Goal: Information Seeking & Learning: Check status

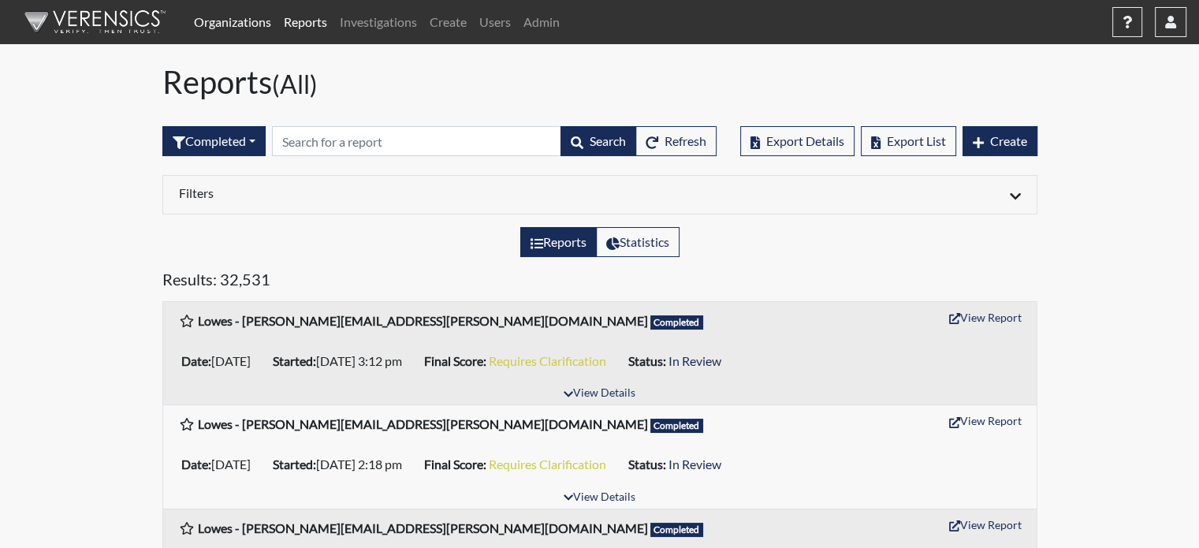
click at [229, 31] on link "Organizations" at bounding box center [233, 22] width 90 height 32
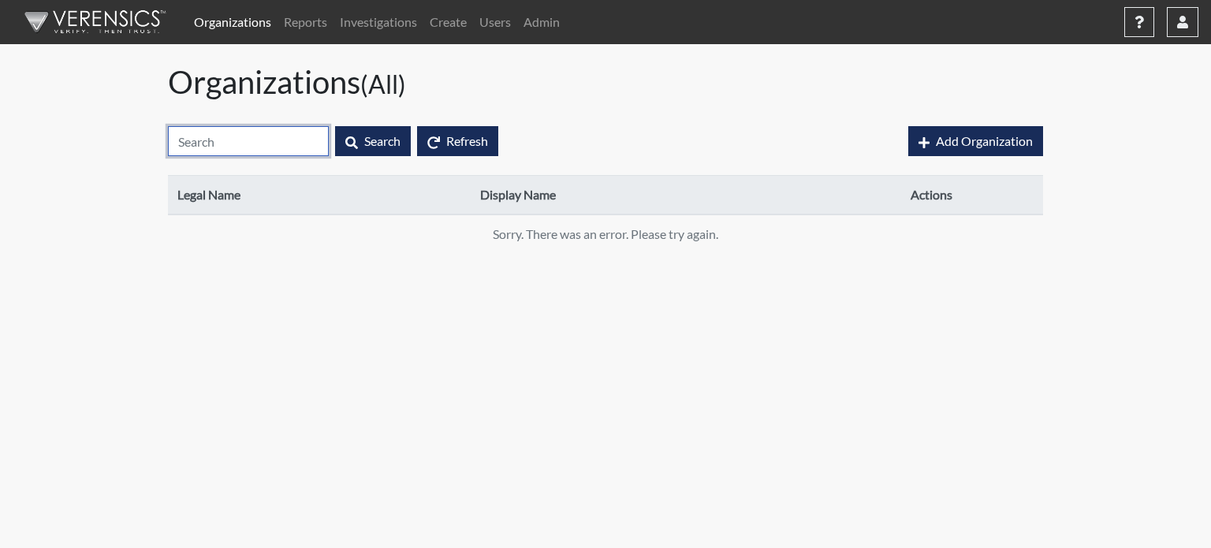
click at [205, 145] on input "text" at bounding box center [248, 141] width 161 height 30
type input "c"
type input "g"
click at [238, 18] on link "Organizations" at bounding box center [233, 22] width 90 height 32
click at [199, 135] on input "text" at bounding box center [248, 141] width 161 height 30
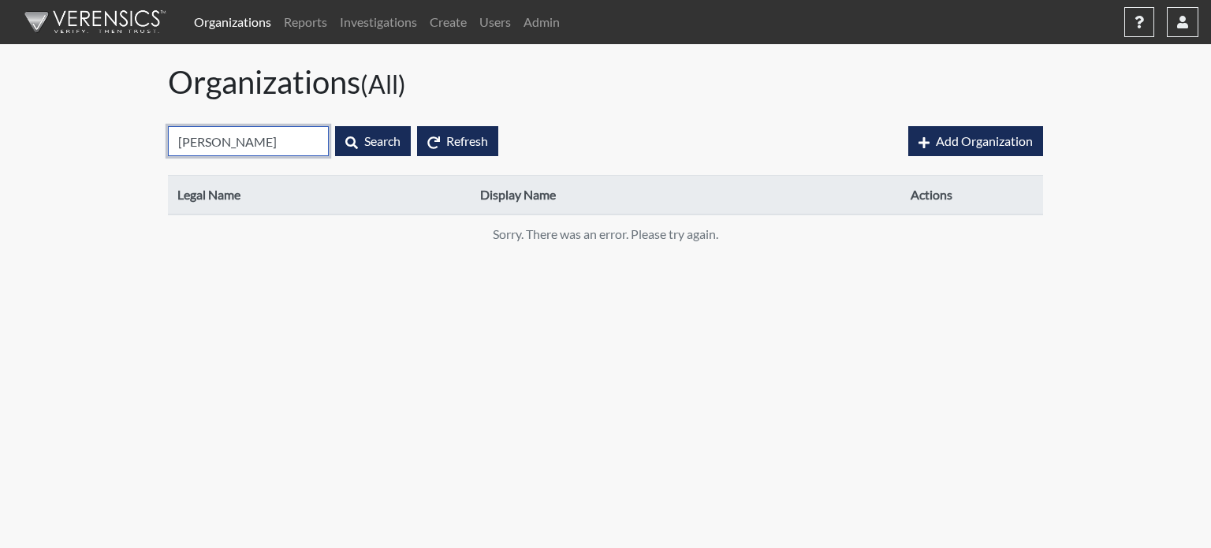
type input "Georgi"
click at [211, 20] on link "Organizations" at bounding box center [233, 22] width 90 height 32
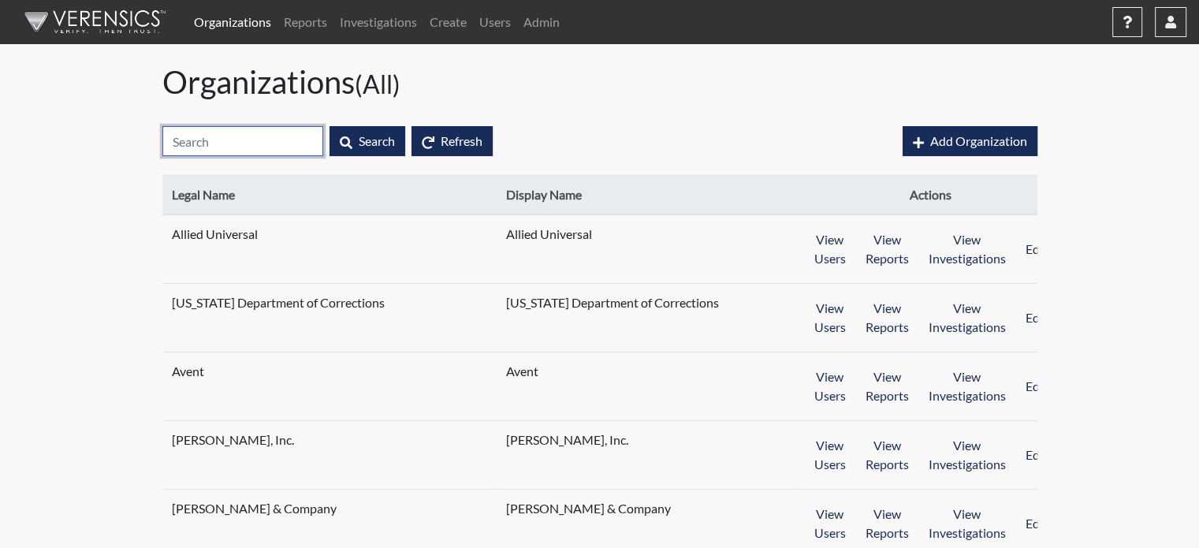
click at [246, 144] on input "text" at bounding box center [242, 141] width 161 height 30
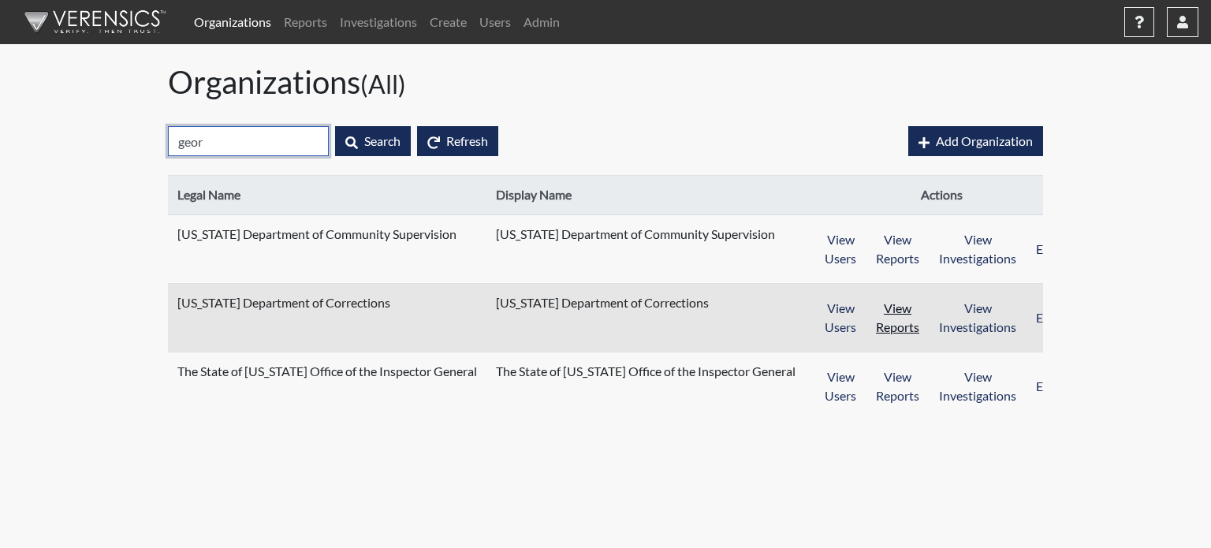
type input "geor"
click at [866, 326] on button "View Reports" at bounding box center [898, 317] width 64 height 49
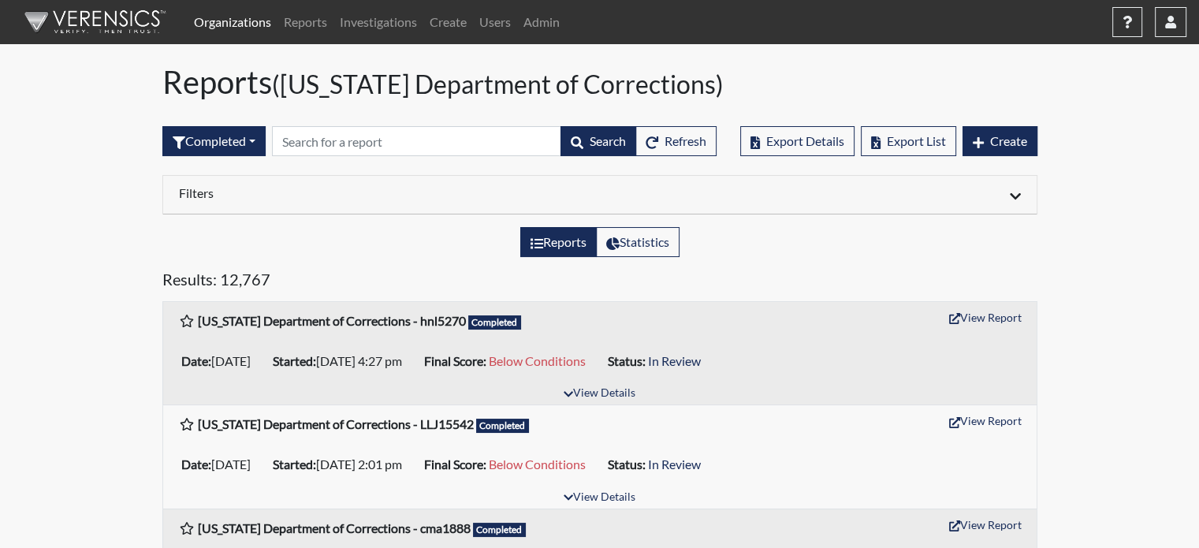
click at [235, 196] on h6 "Filters" at bounding box center [383, 192] width 409 height 15
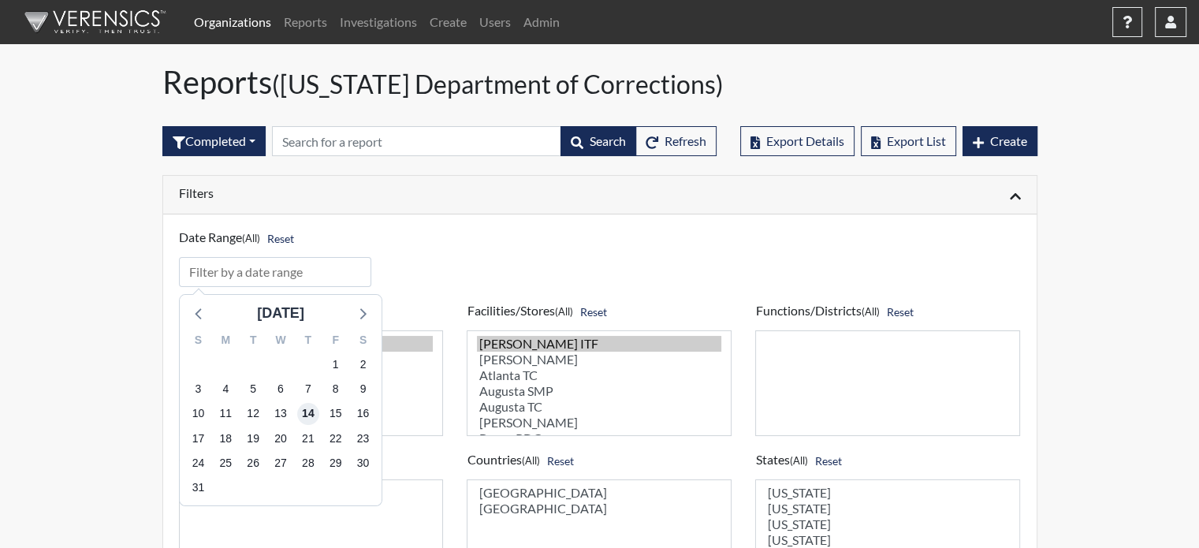
click at [307, 411] on span "14" at bounding box center [307, 414] width 22 height 22
click at [196, 320] on icon at bounding box center [199, 313] width 20 height 20
click at [196, 319] on icon at bounding box center [199, 313] width 20 height 20
click at [196, 318] on icon at bounding box center [199, 313] width 20 height 20
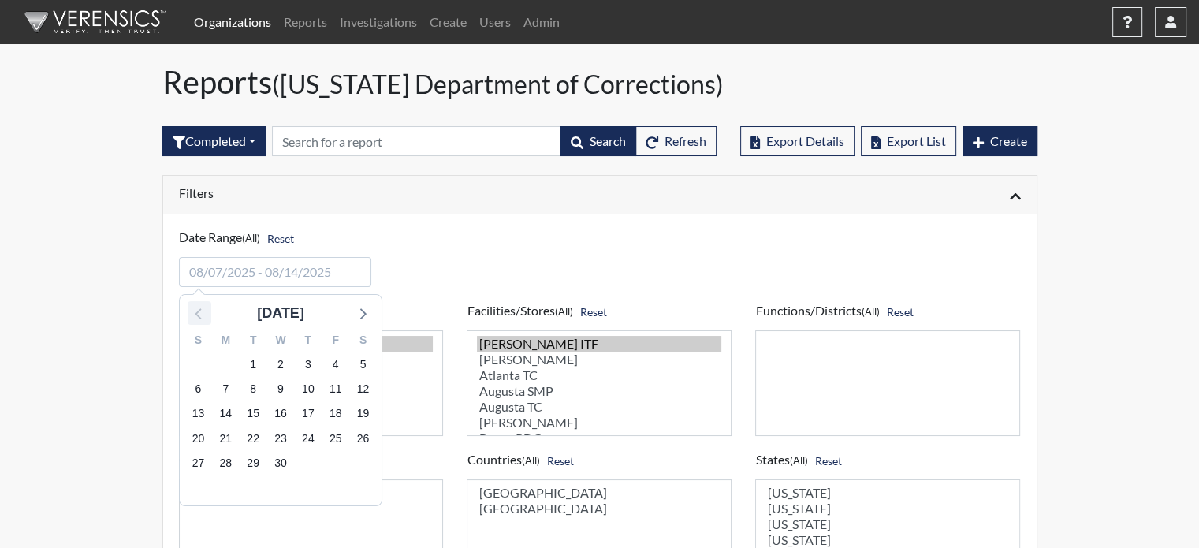
click at [196, 318] on icon at bounding box center [199, 313] width 20 height 20
click at [366, 315] on icon at bounding box center [362, 313] width 20 height 20
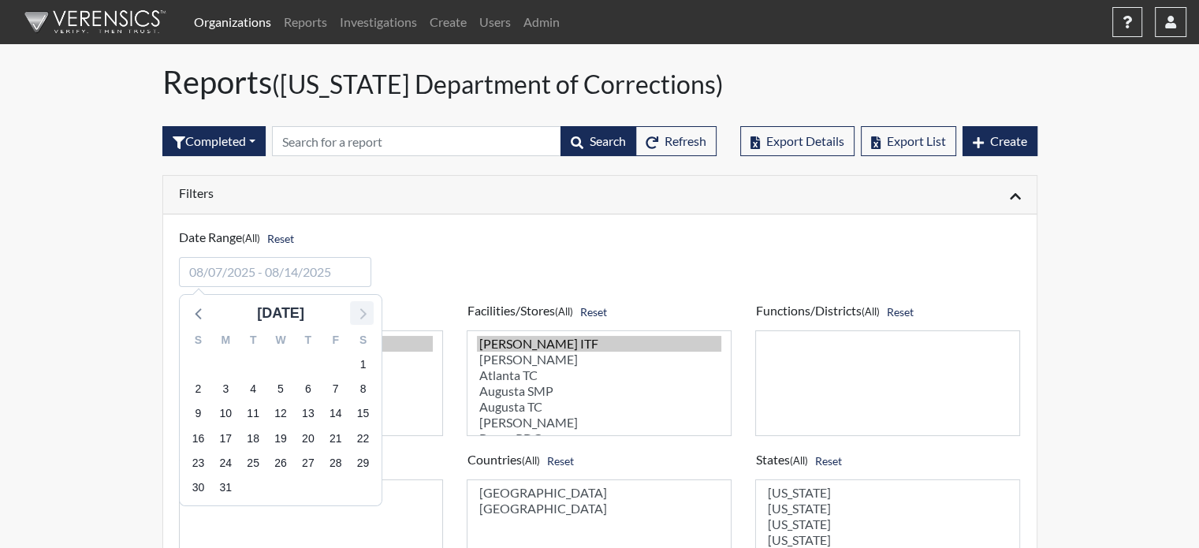
click at [366, 315] on icon at bounding box center [362, 313] width 20 height 20
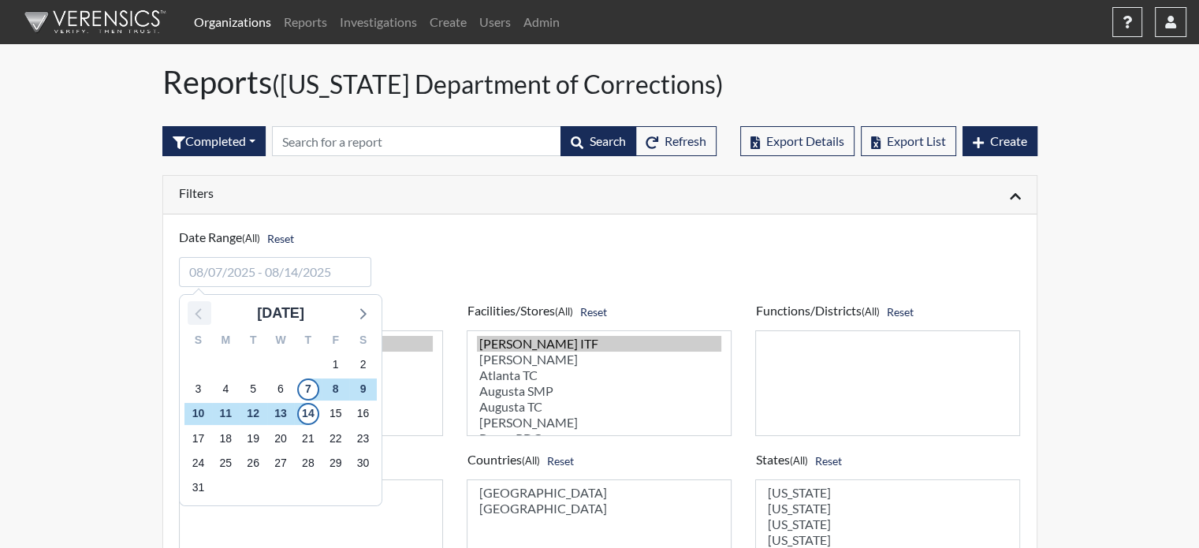
click at [192, 321] on icon at bounding box center [199, 313] width 20 height 20
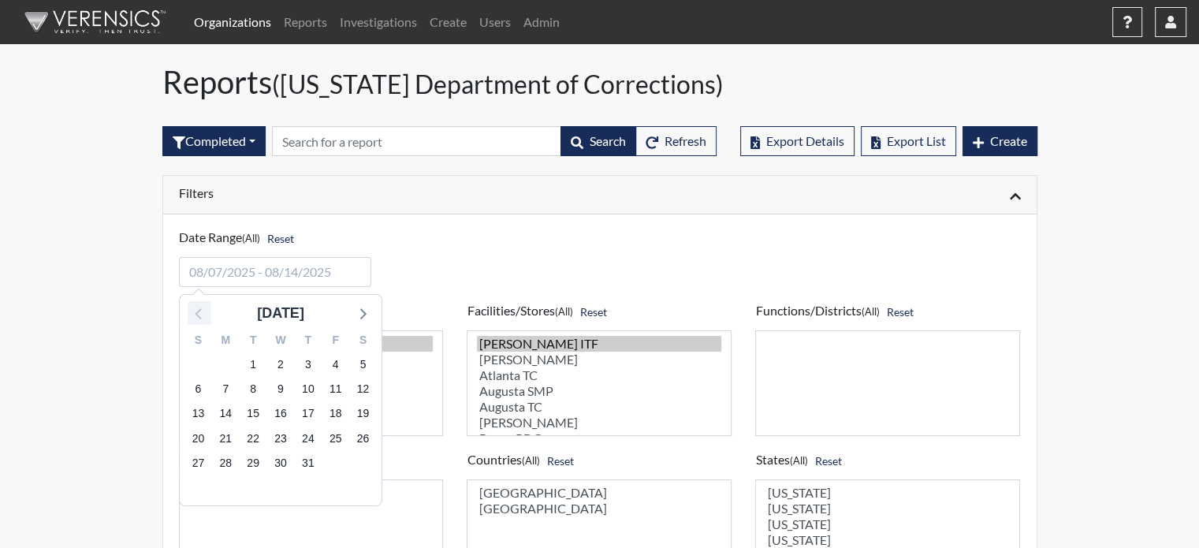
click at [192, 321] on icon at bounding box center [199, 313] width 20 height 20
click at [192, 318] on icon at bounding box center [199, 313] width 20 height 20
click at [192, 317] on icon at bounding box center [199, 313] width 20 height 20
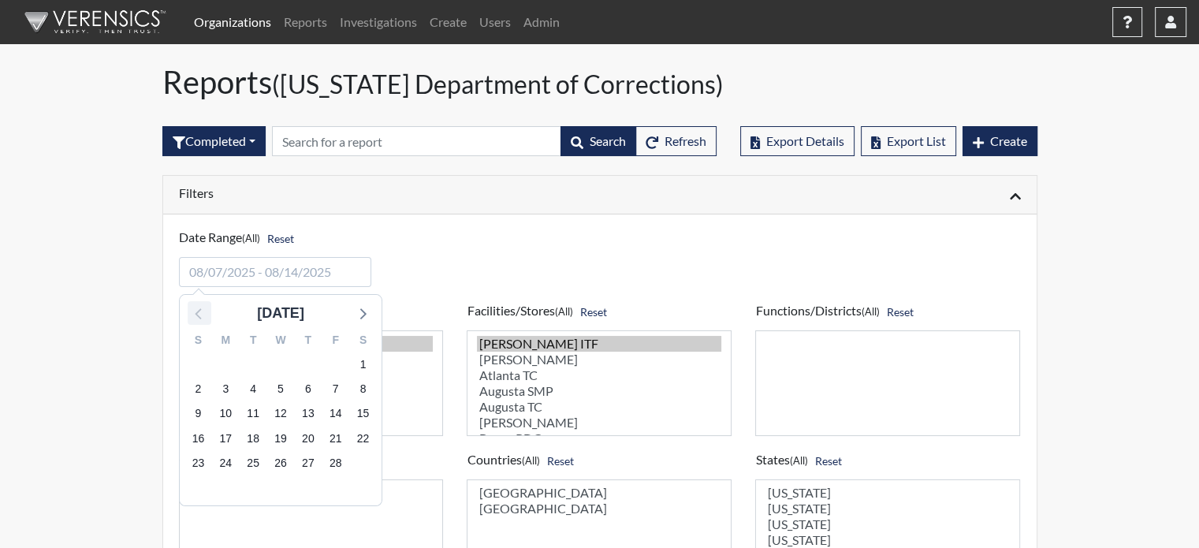
click at [192, 317] on icon at bounding box center [199, 313] width 20 height 20
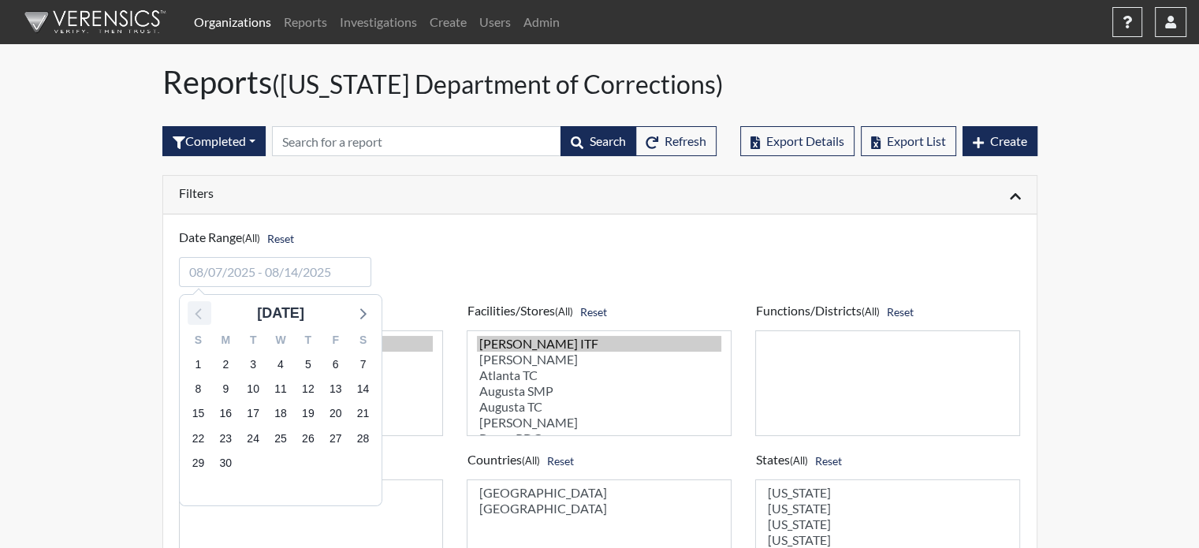
click at [193, 311] on icon at bounding box center [199, 313] width 20 height 20
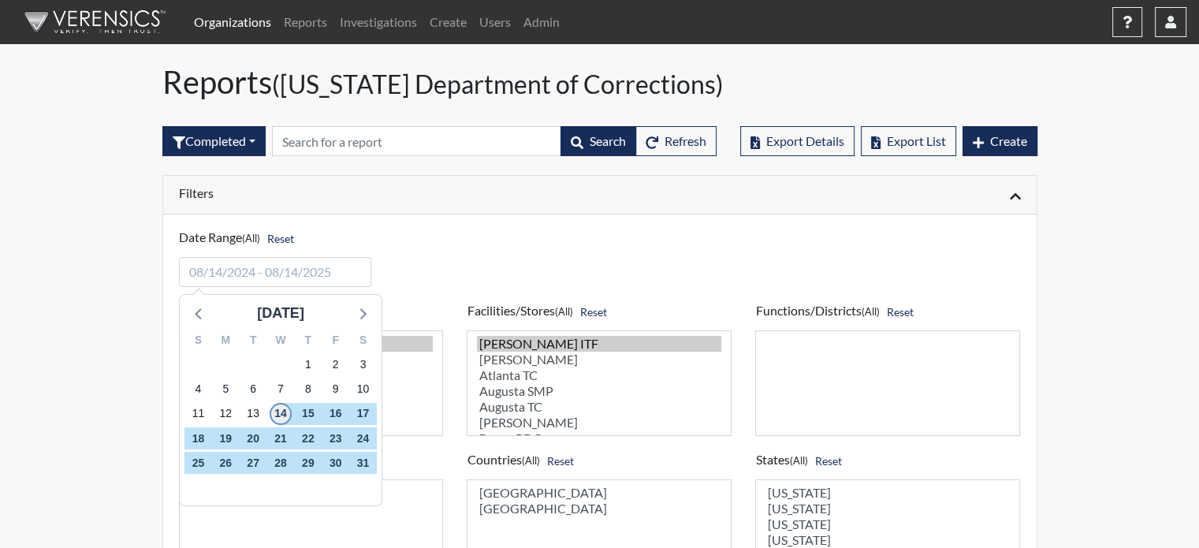
click at [279, 406] on span "14" at bounding box center [280, 414] width 22 height 22
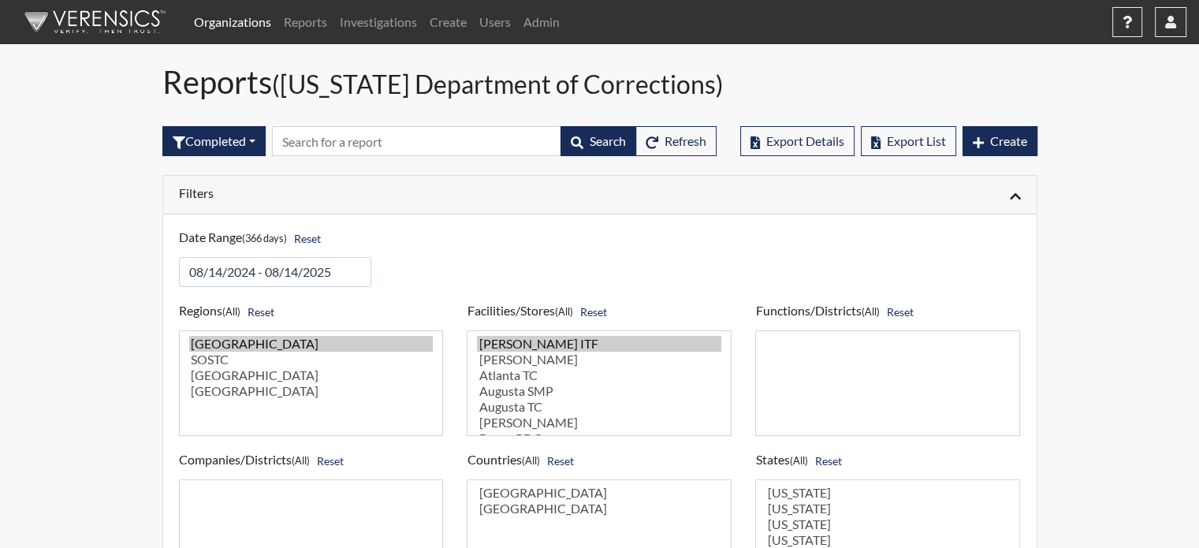
click at [410, 196] on h6 "Filters" at bounding box center [383, 192] width 409 height 15
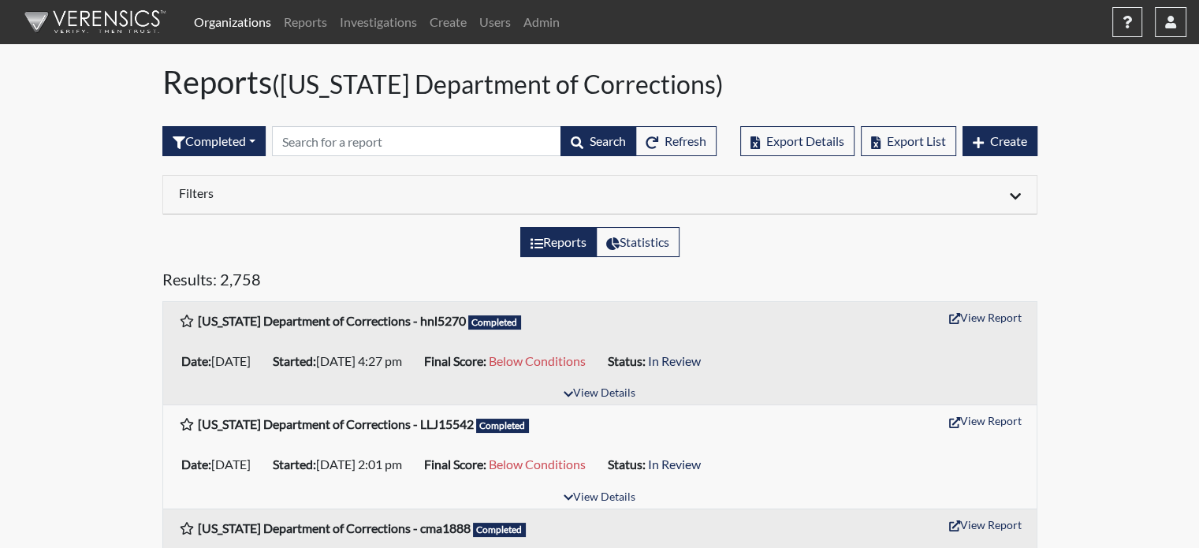
click at [238, 185] on h6 "Filters" at bounding box center [383, 192] width 409 height 15
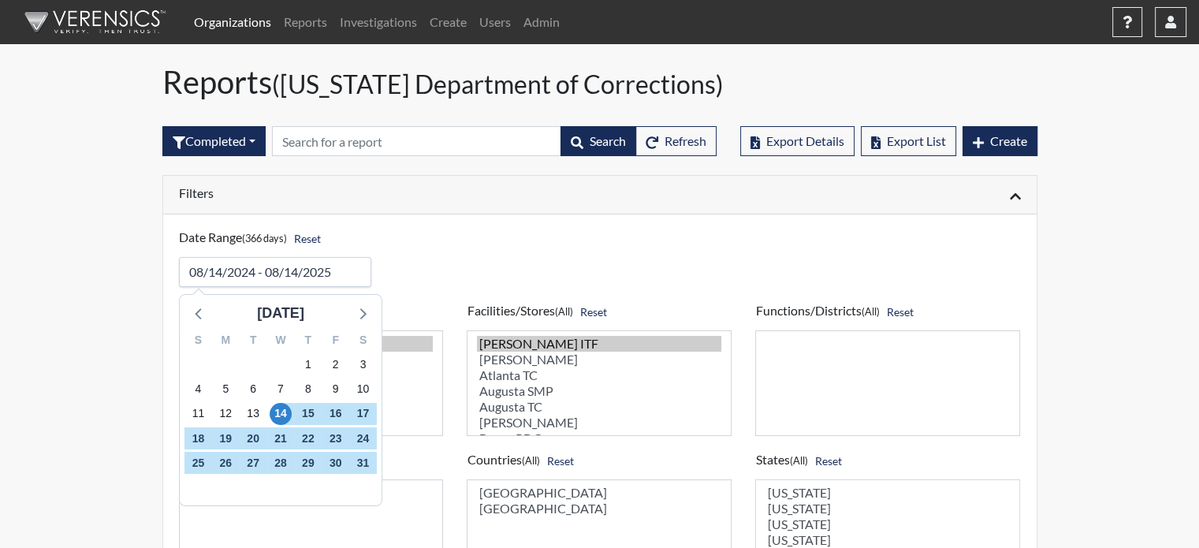
drag, startPoint x: 186, startPoint y: 270, endPoint x: 341, endPoint y: 270, distance: 155.3
click at [341, 270] on input "input" at bounding box center [275, 272] width 193 height 30
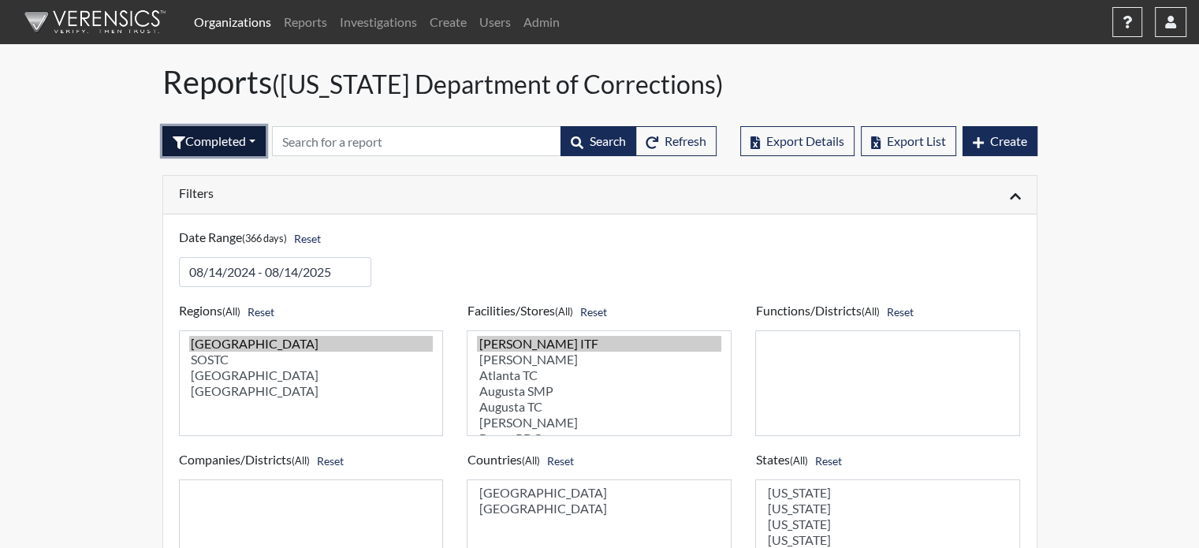
click at [218, 138] on button "Completed" at bounding box center [213, 141] width 103 height 30
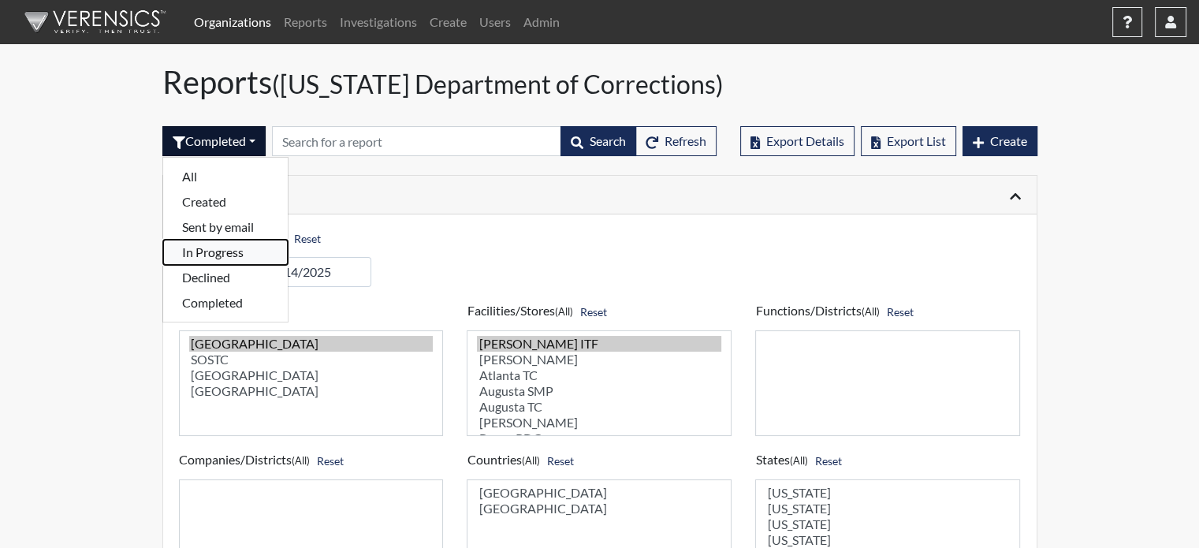
click at [231, 248] on button "In Progress" at bounding box center [225, 252] width 125 height 25
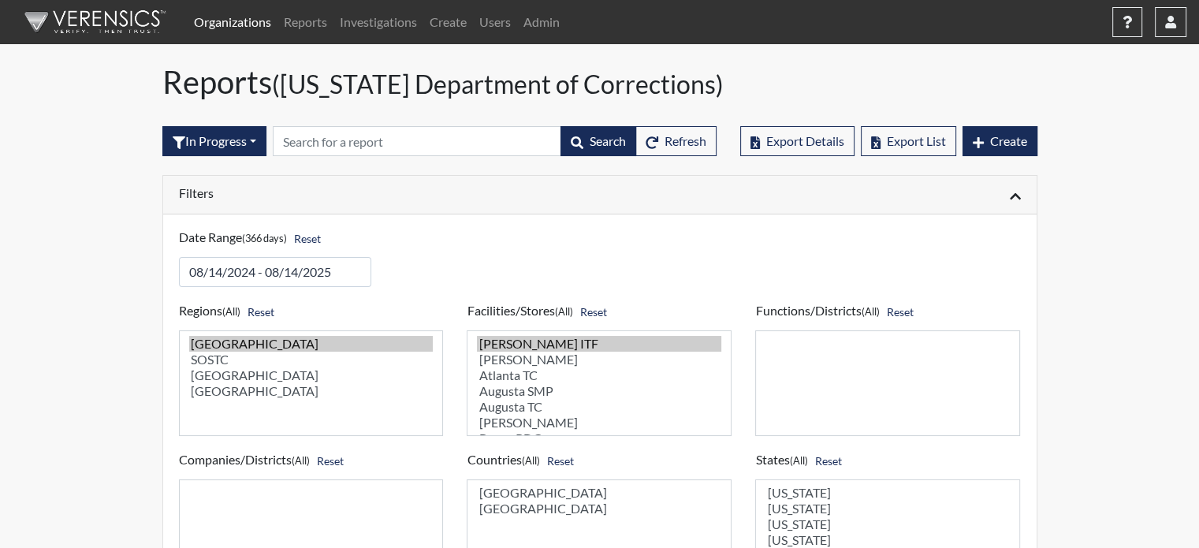
click at [240, 191] on h6 "Filters" at bounding box center [383, 192] width 409 height 15
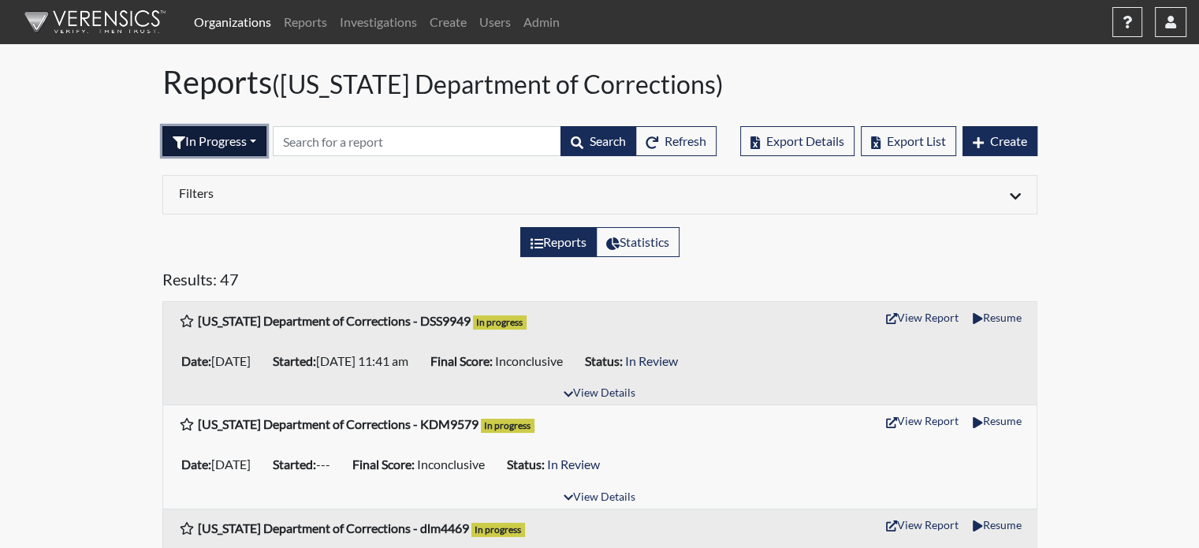
click at [214, 144] on button "In Progress" at bounding box center [214, 141] width 104 height 30
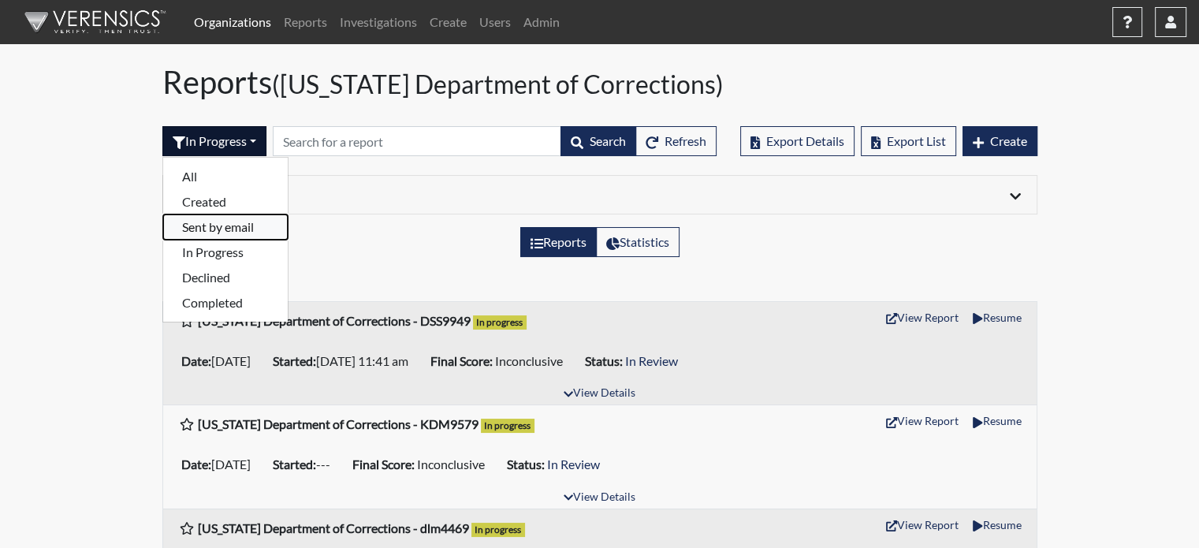
click at [205, 224] on button "Sent by email" at bounding box center [225, 226] width 125 height 25
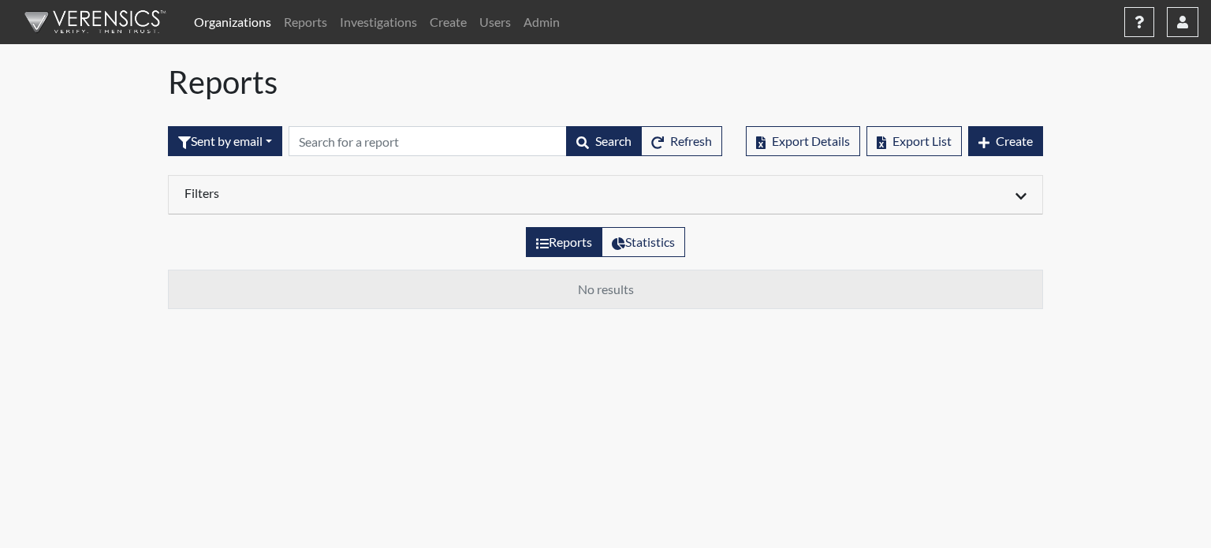
click at [214, 200] on div "Filters" at bounding box center [389, 194] width 433 height 19
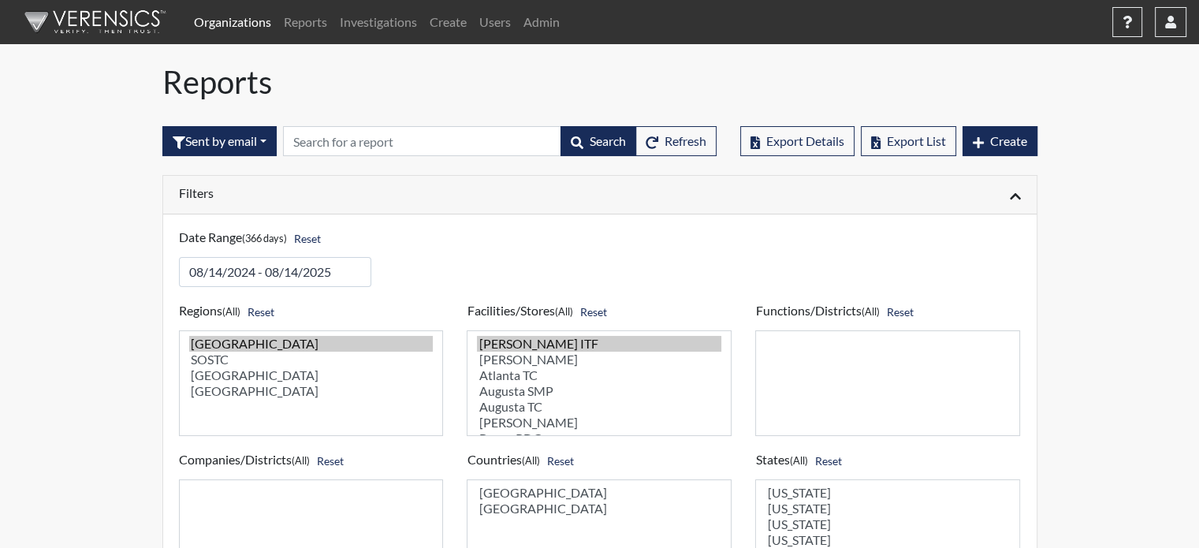
click at [213, 196] on h6 "Filters" at bounding box center [383, 192] width 409 height 15
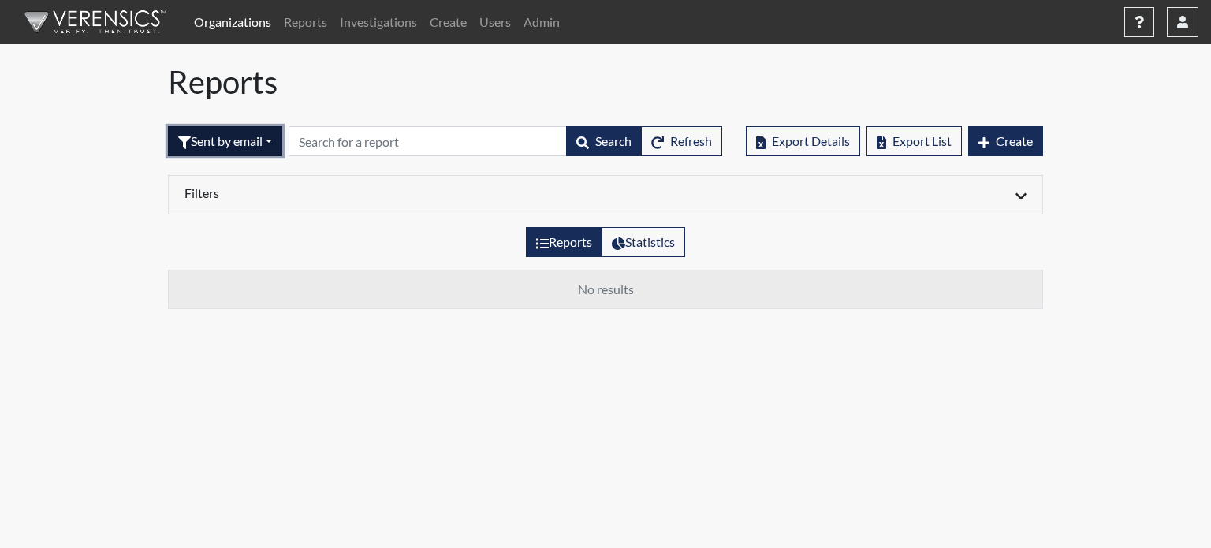
click at [268, 136] on button "Sent by email" at bounding box center [225, 141] width 114 height 30
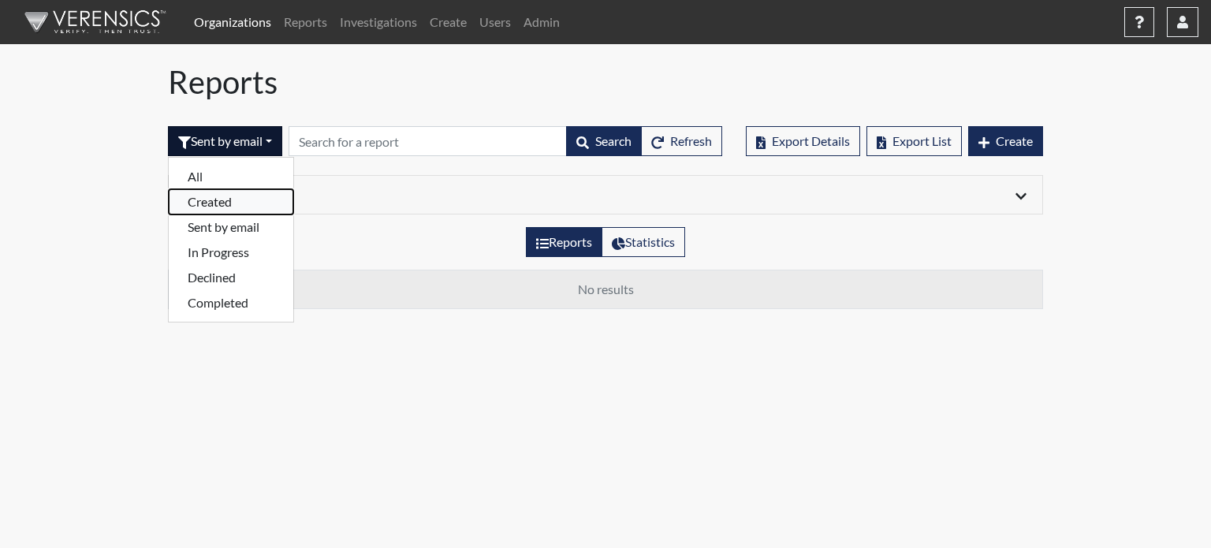
click at [233, 200] on button "Created" at bounding box center [231, 201] width 125 height 25
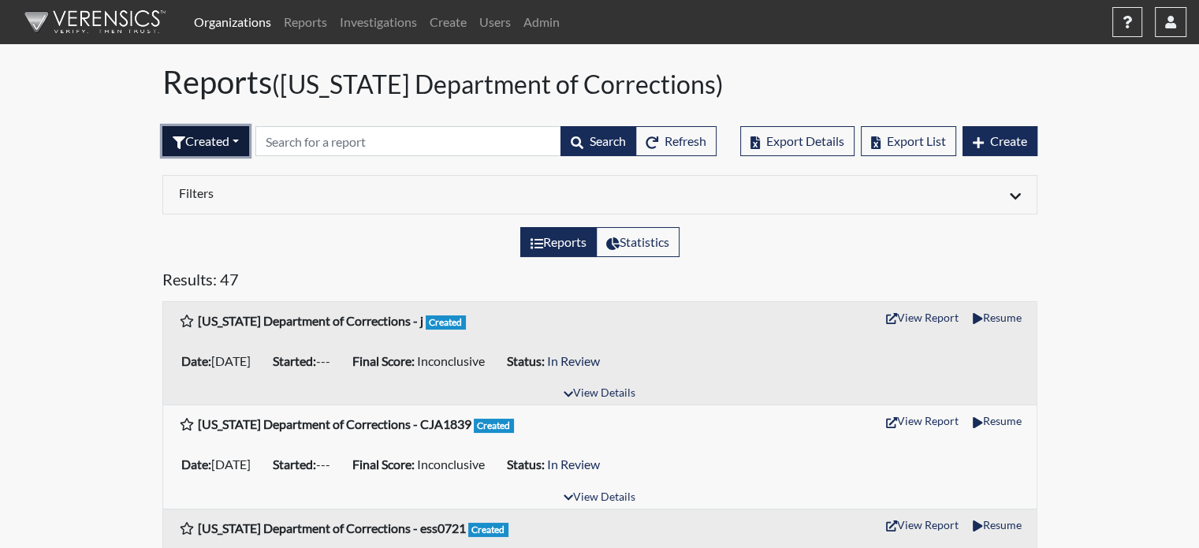
click at [222, 142] on button "Created" at bounding box center [205, 141] width 87 height 30
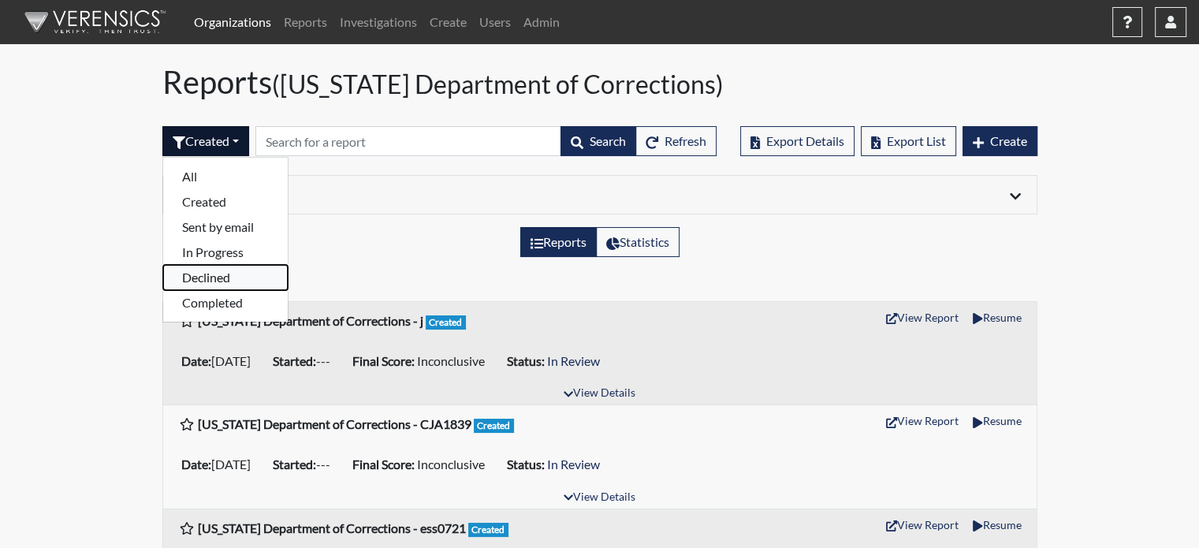
click at [233, 273] on button "Declined" at bounding box center [225, 277] width 125 height 25
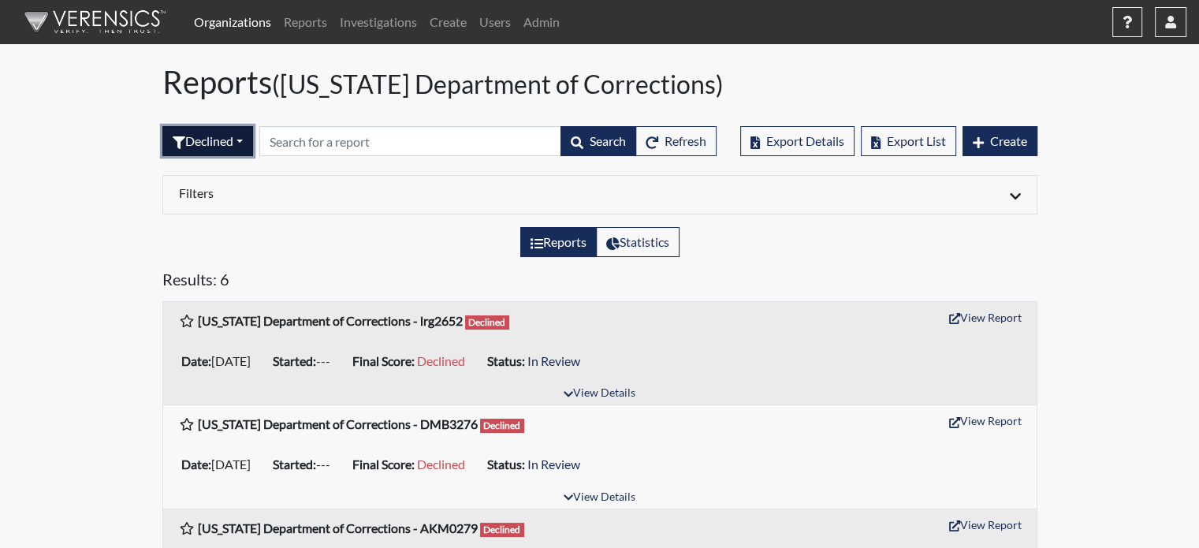
click at [229, 140] on button "Declined" at bounding box center [207, 141] width 91 height 30
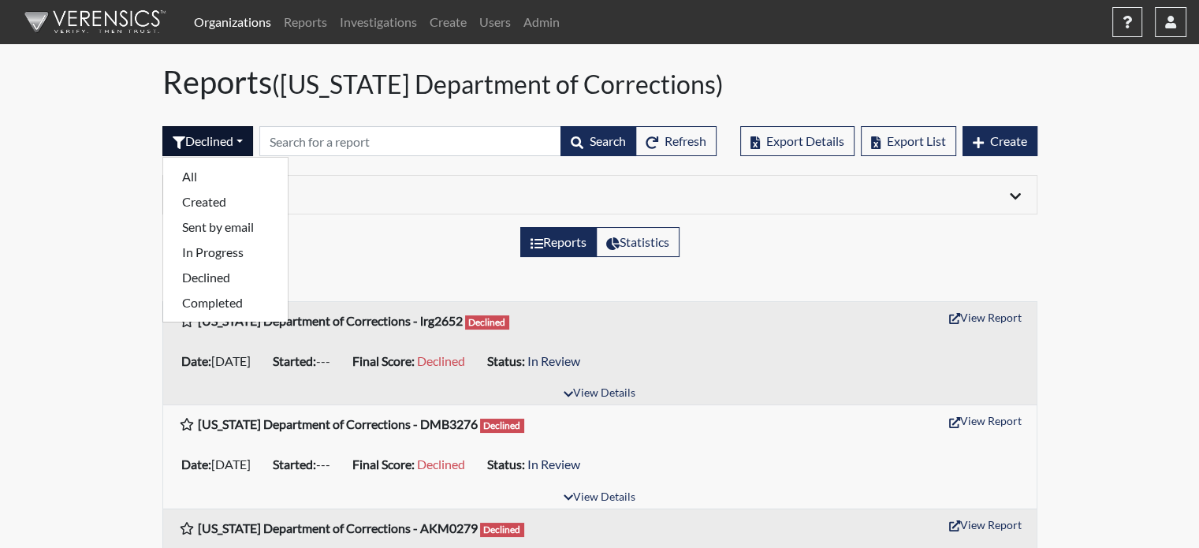
click at [75, 265] on div "Organizations Reports Investigations Create Users Admin Help Center × Verensics…" at bounding box center [599, 468] width 1199 height 937
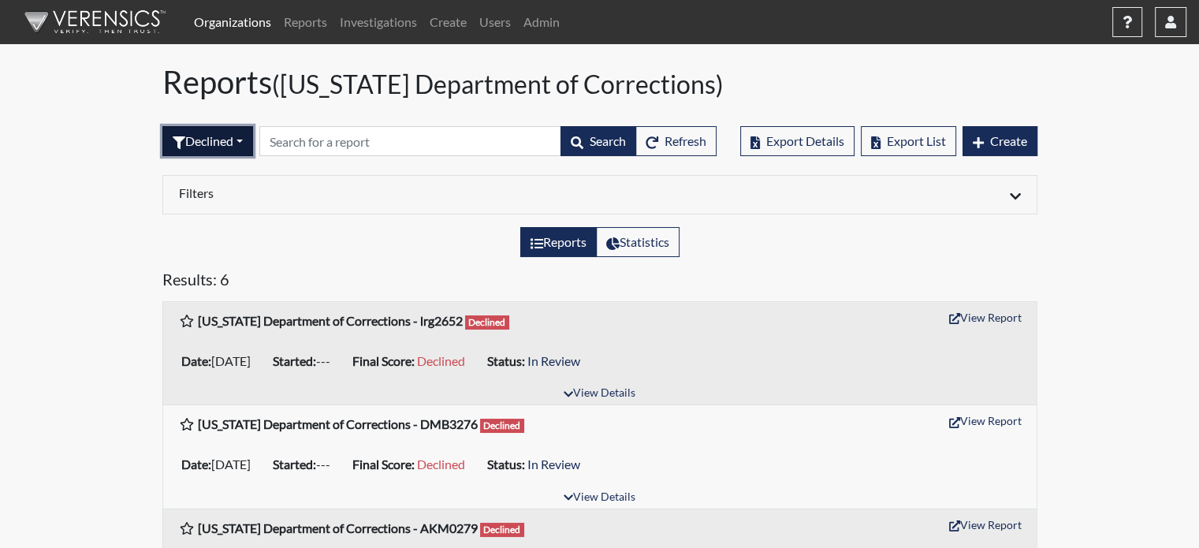
click at [230, 136] on button "Declined" at bounding box center [207, 141] width 91 height 30
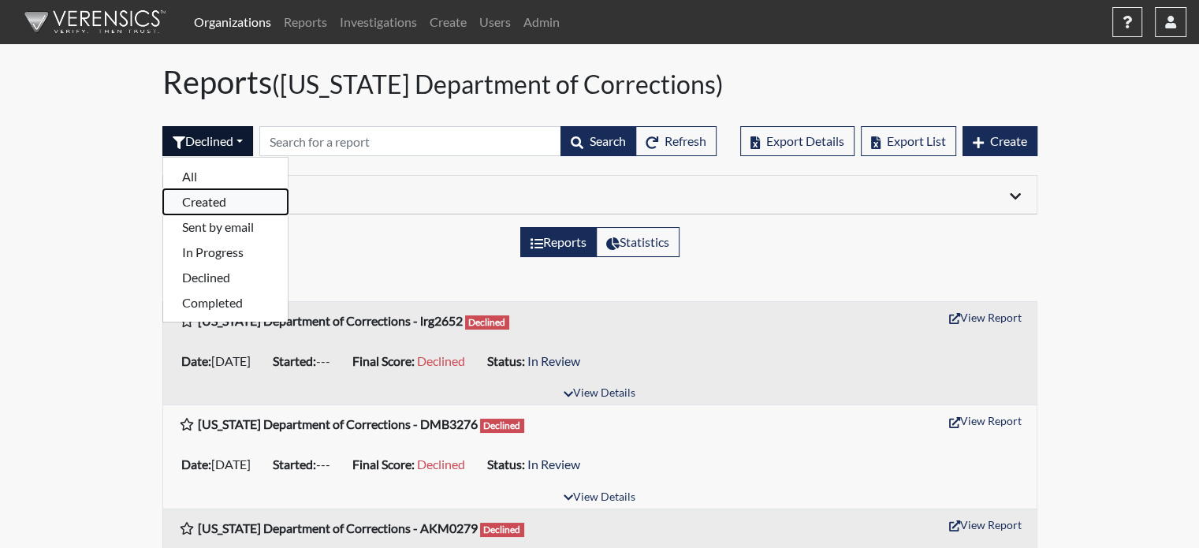
click at [221, 201] on button "Created" at bounding box center [225, 201] width 125 height 25
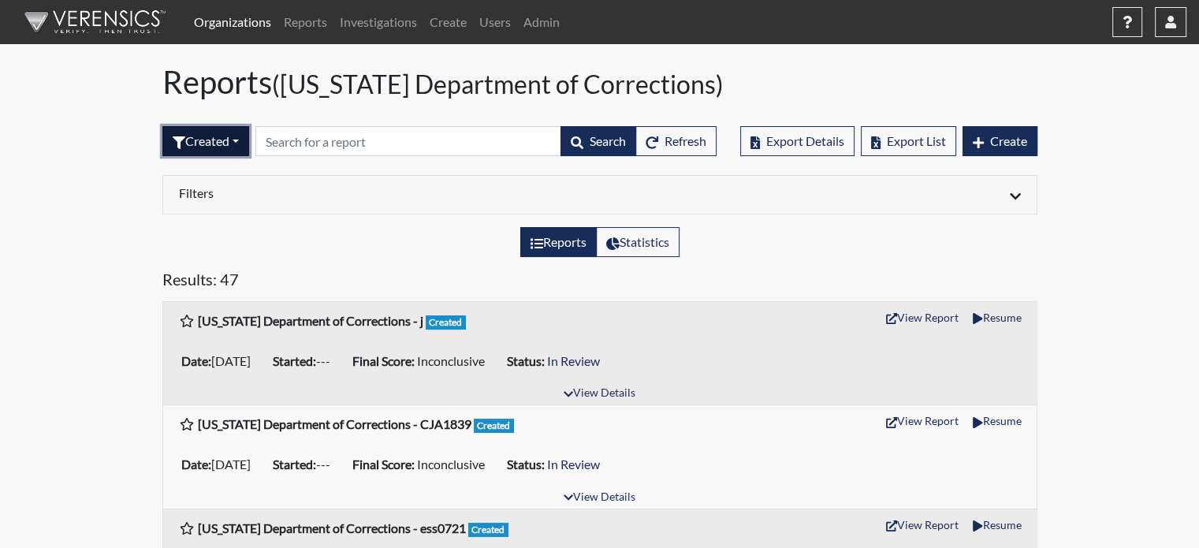
click at [212, 142] on button "Created" at bounding box center [205, 141] width 87 height 30
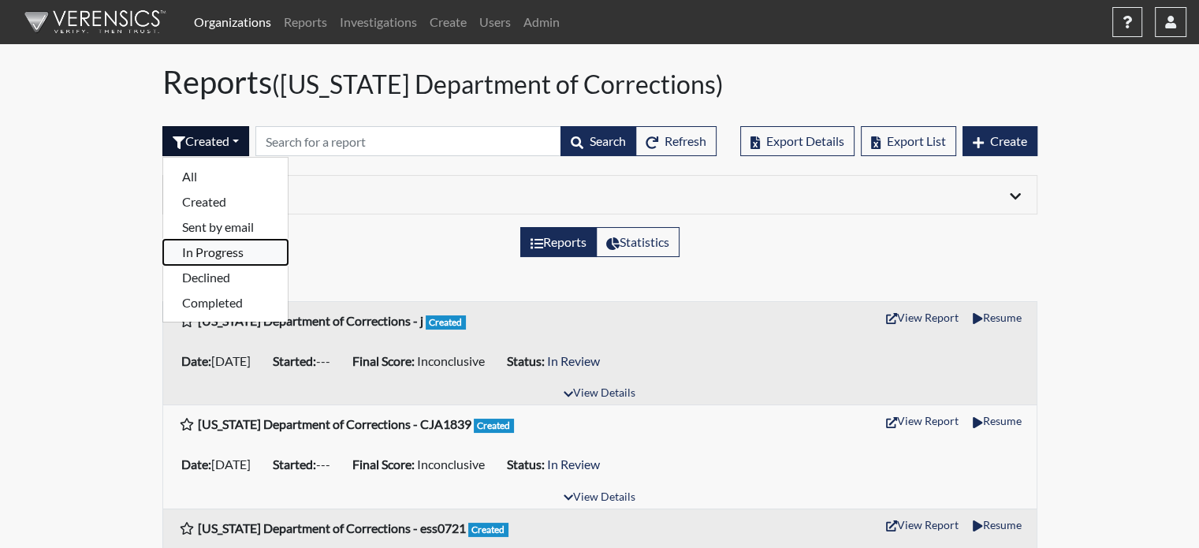
click at [229, 251] on button "In Progress" at bounding box center [225, 252] width 125 height 25
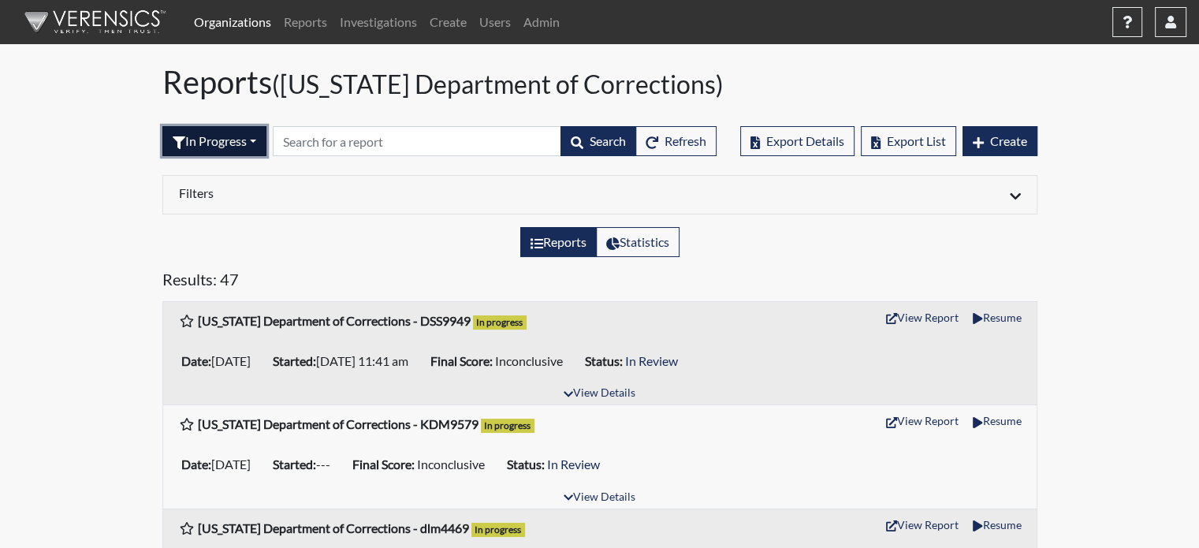
click at [236, 139] on button "In Progress" at bounding box center [214, 141] width 104 height 30
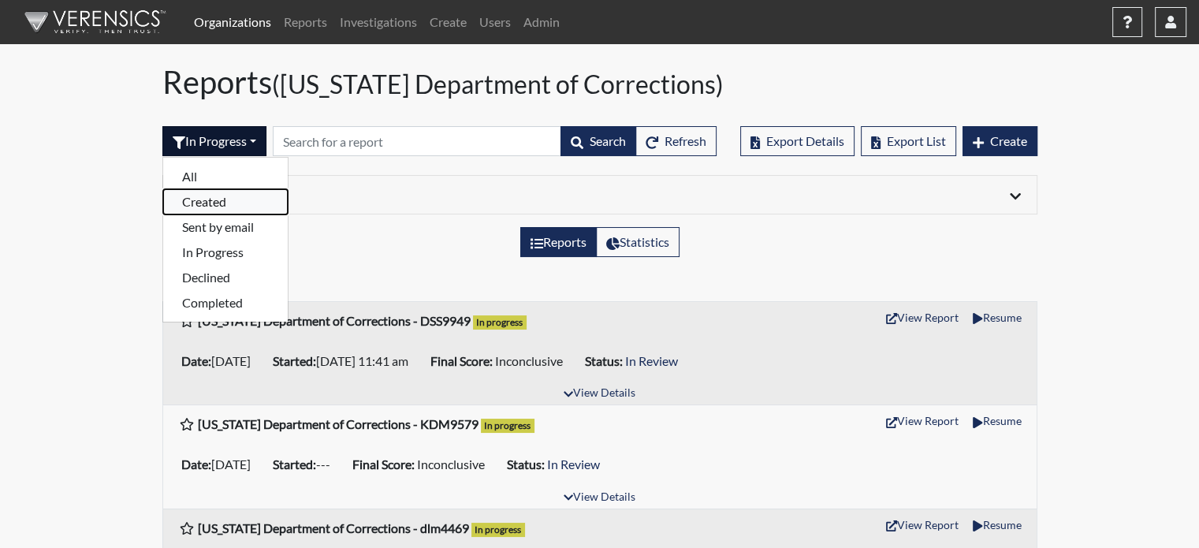
click at [234, 207] on button "Created" at bounding box center [225, 201] width 125 height 25
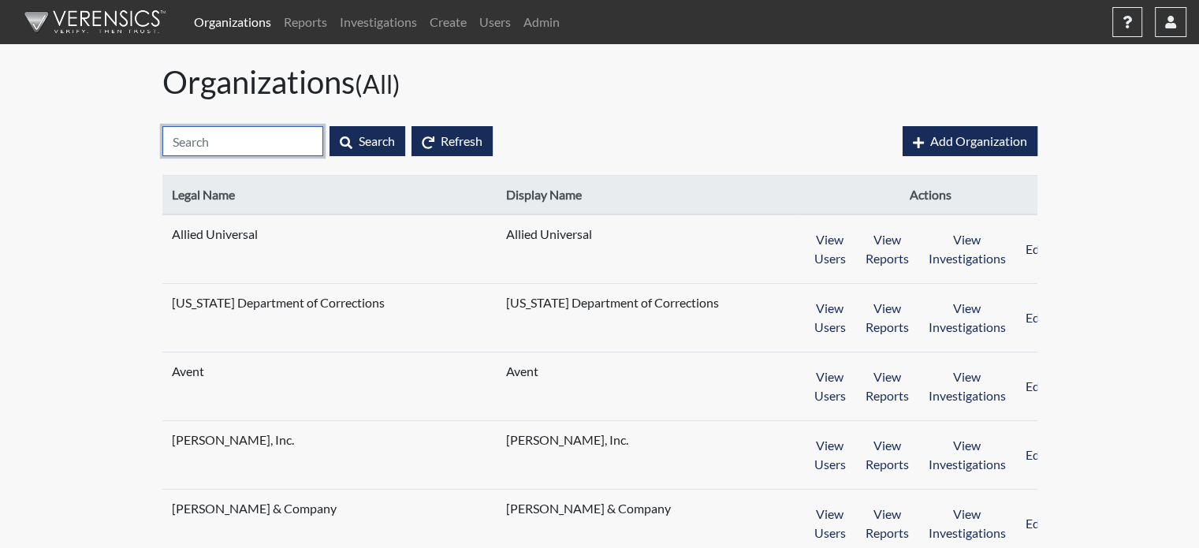
click at [209, 140] on input "text" at bounding box center [242, 141] width 161 height 30
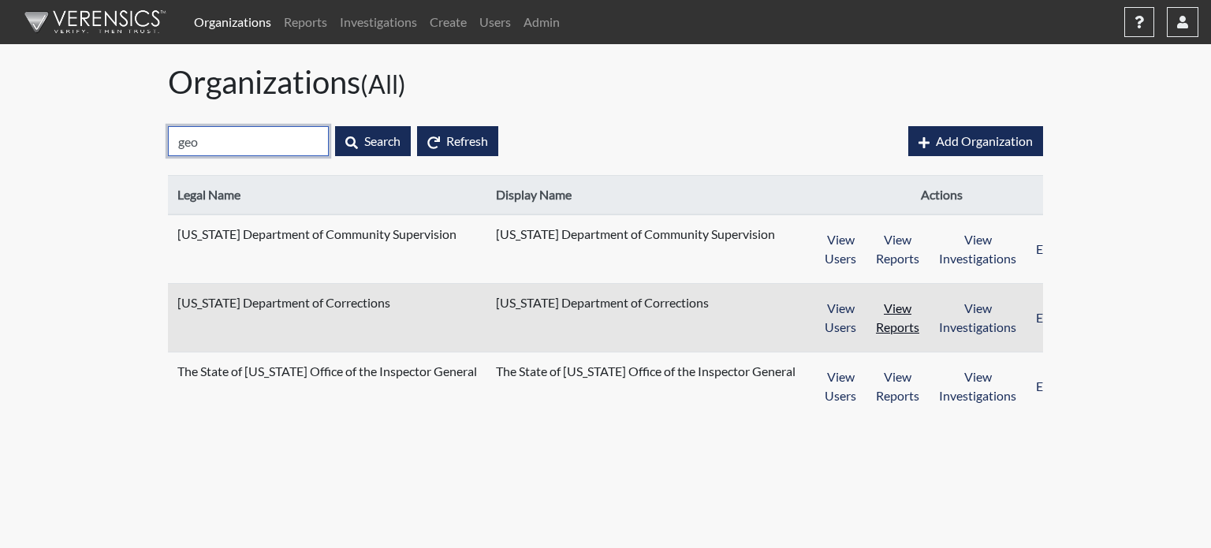
type input "geo"
click at [878, 326] on button "View Reports" at bounding box center [898, 317] width 64 height 49
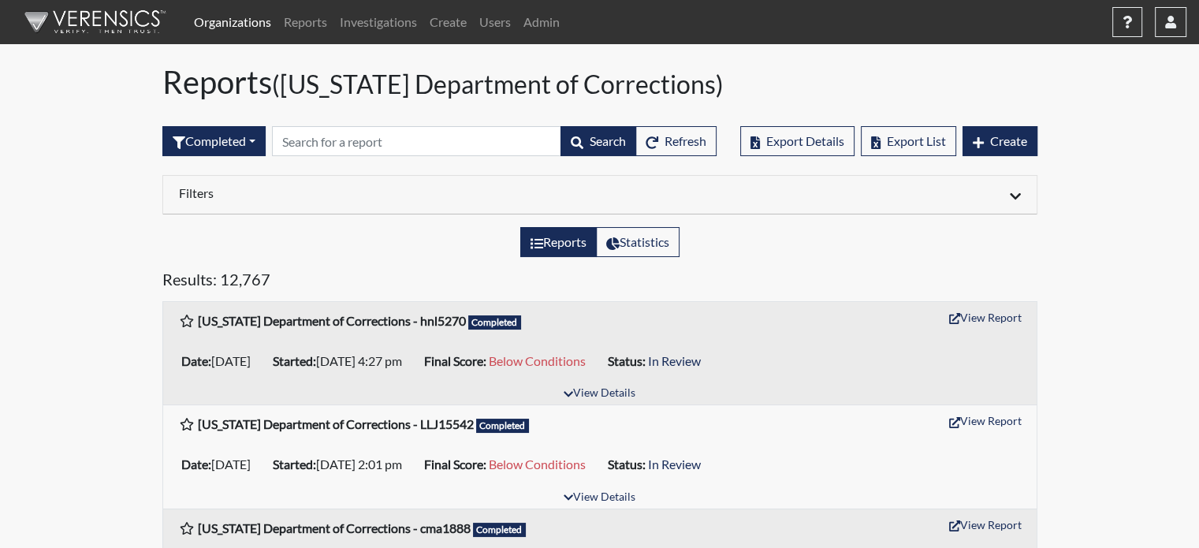
click at [240, 187] on h6 "Filters" at bounding box center [383, 192] width 409 height 15
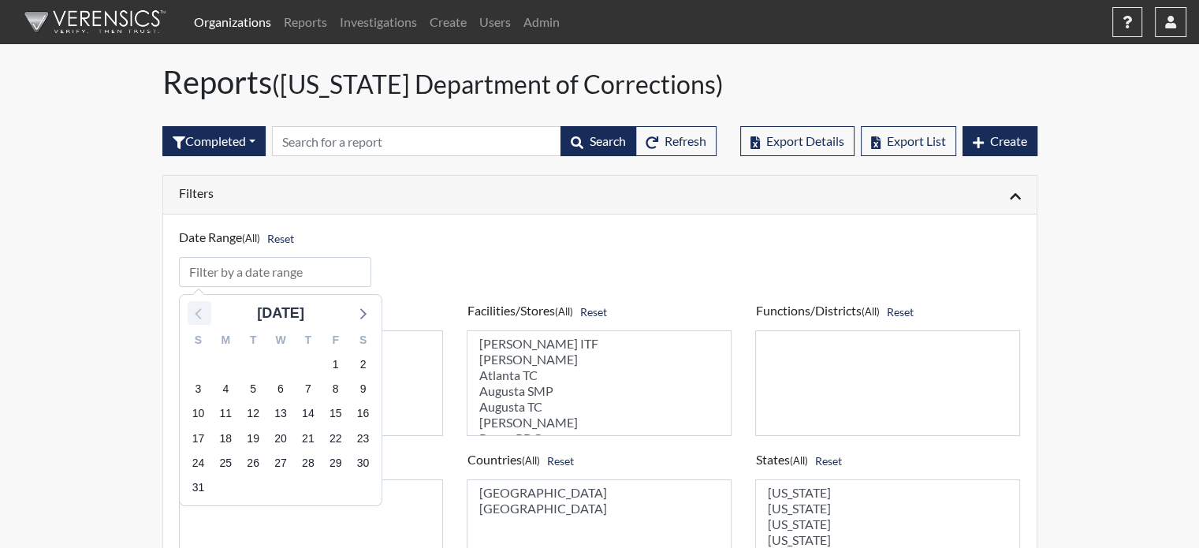
click at [195, 314] on icon at bounding box center [199, 313] width 20 height 20
click at [198, 315] on icon at bounding box center [198, 313] width 6 height 11
click at [199, 317] on icon at bounding box center [198, 313] width 6 height 11
click at [199, 319] on icon at bounding box center [199, 313] width 20 height 20
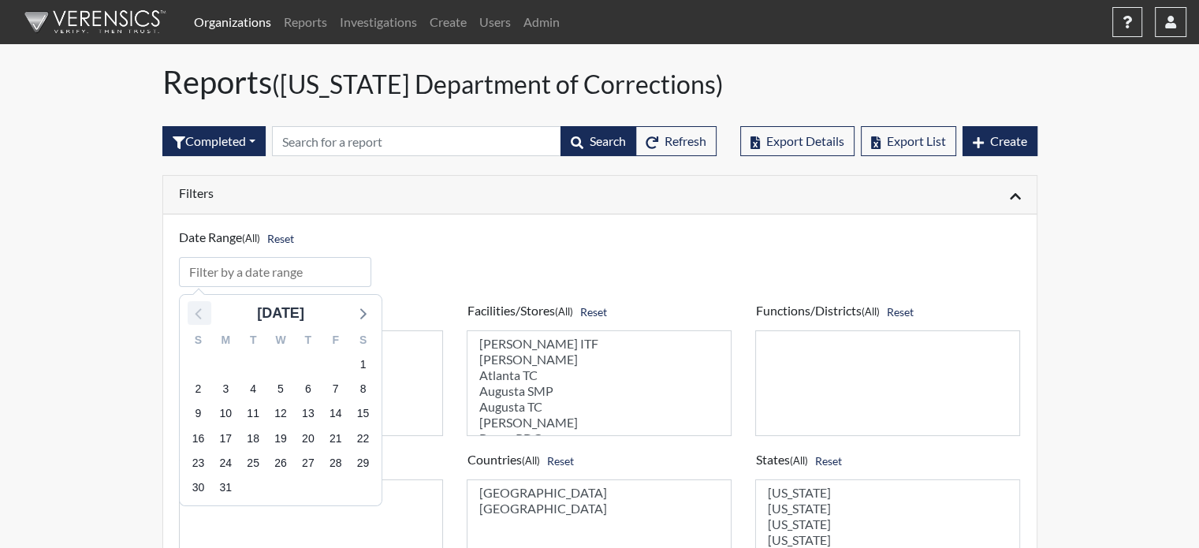
click at [200, 319] on icon at bounding box center [199, 313] width 20 height 20
click at [200, 320] on icon at bounding box center [199, 313] width 20 height 20
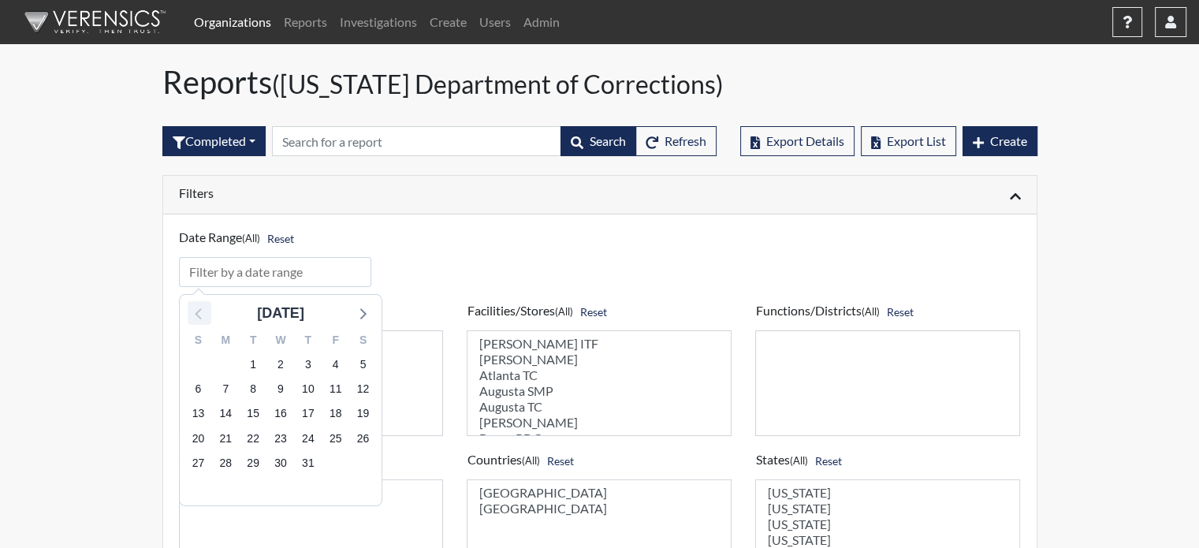
click at [200, 320] on icon at bounding box center [199, 313] width 20 height 20
click at [285, 414] on span "14" at bounding box center [280, 414] width 22 height 22
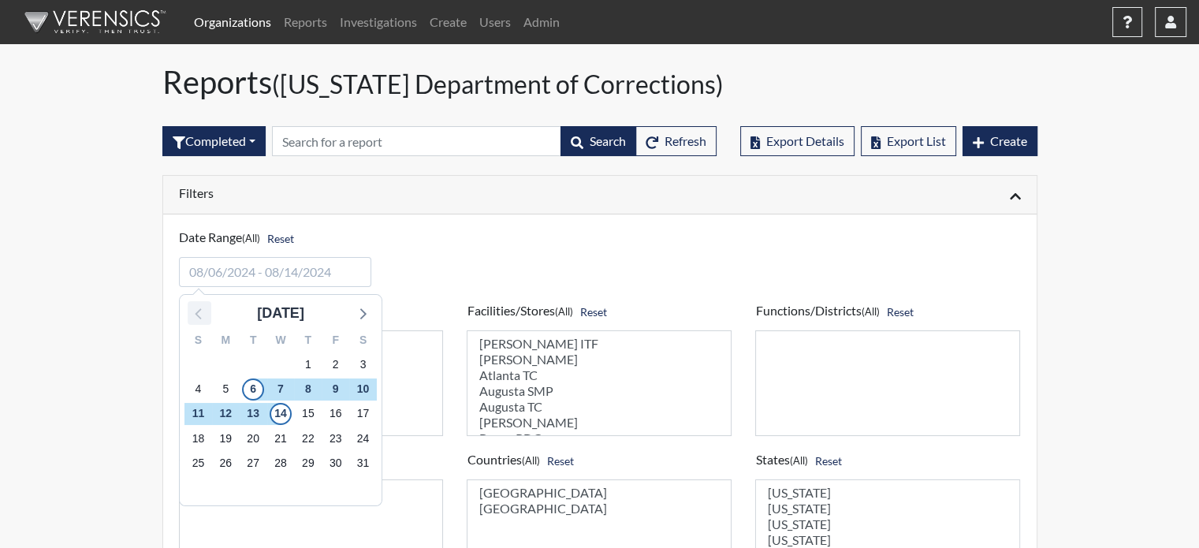
click at [199, 315] on icon at bounding box center [199, 313] width 20 height 20
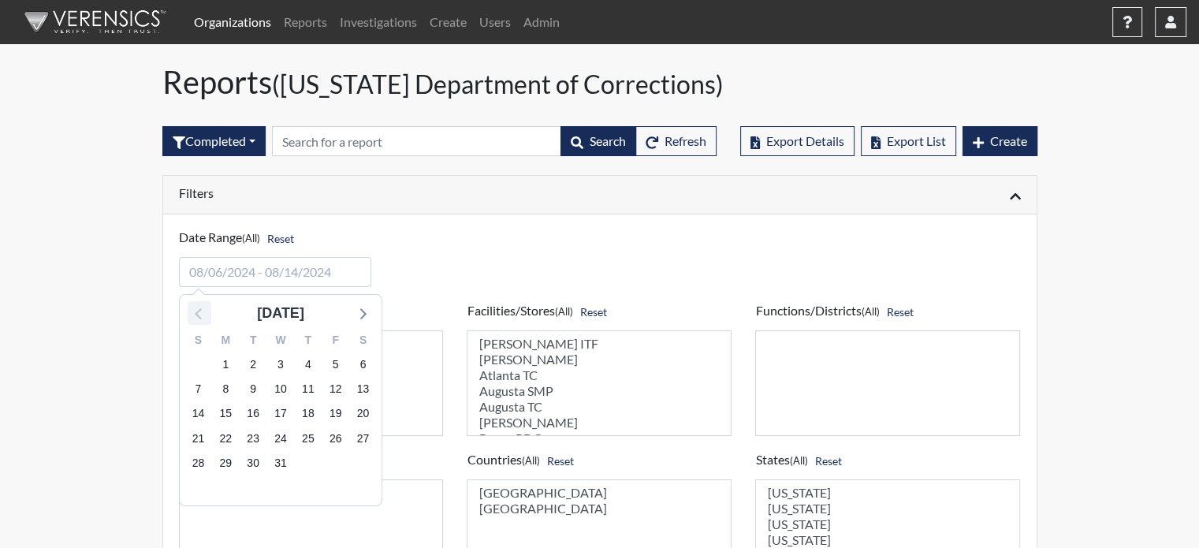
click at [199, 316] on icon at bounding box center [199, 313] width 20 height 20
click at [199, 319] on icon at bounding box center [199, 313] width 20 height 20
click at [199, 320] on icon at bounding box center [199, 313] width 20 height 20
click at [199, 321] on icon at bounding box center [199, 313] width 20 height 20
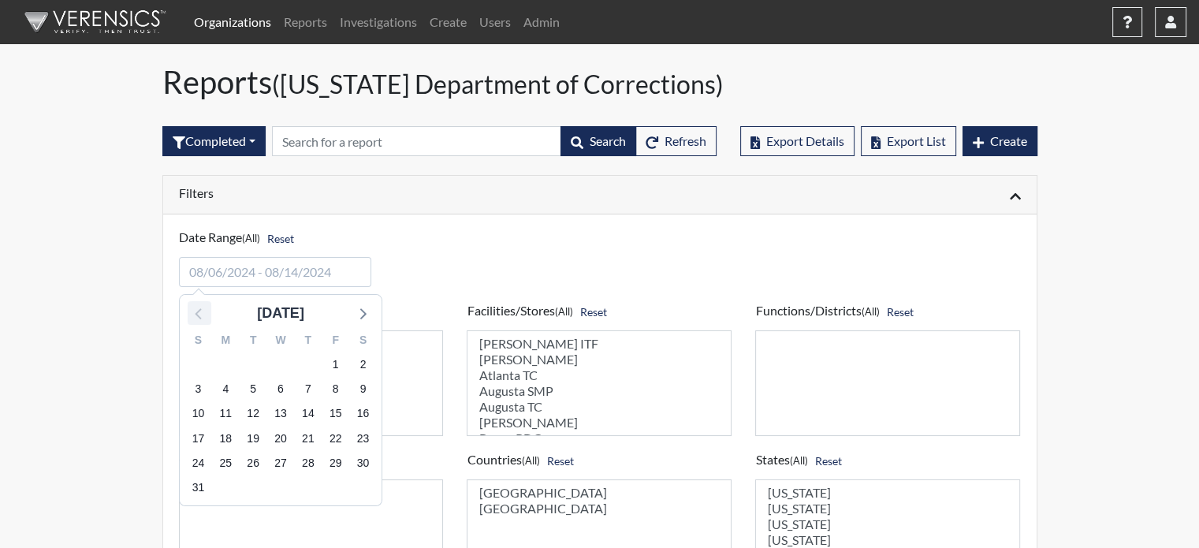
click at [199, 321] on icon at bounding box center [199, 313] width 20 height 20
click at [198, 324] on div "October 2023 S M T W T F S 1 2 3 4 5 6 7 8 9 10 11 12 13 14 15 16 17 18 19 20 2…" at bounding box center [281, 400] width 202 height 210
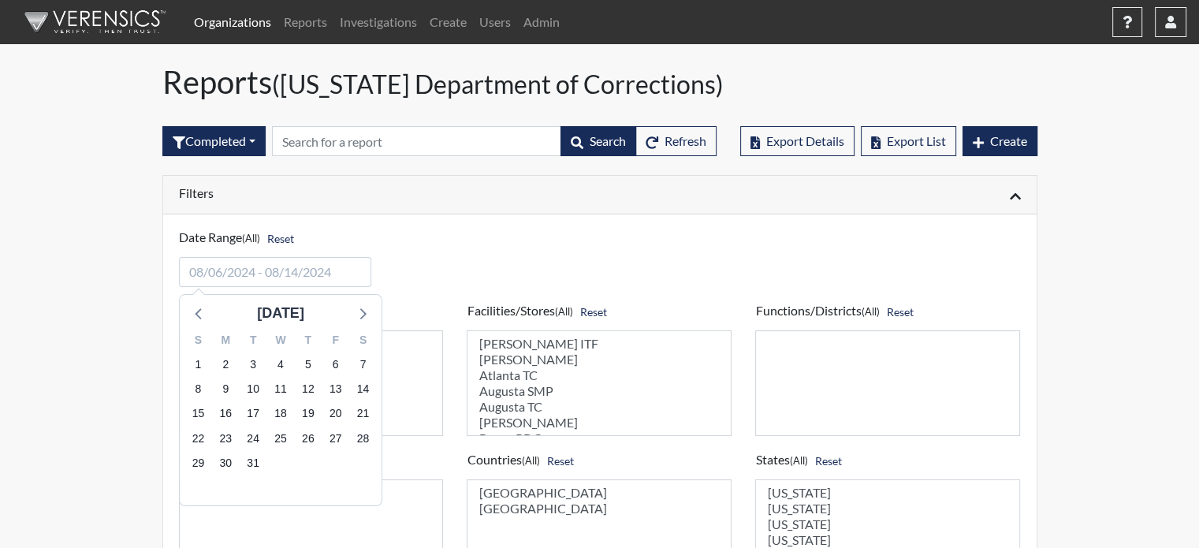
click at [198, 324] on div "S M T W T F S 1 2 3 4 5 6 7 8 9 10 11 12 13 14 15 16 17 18 19 20 21 22 23 24 25…" at bounding box center [281, 414] width 202 height 181
click at [198, 318] on icon at bounding box center [199, 313] width 20 height 20
click at [198, 319] on icon at bounding box center [199, 313] width 20 height 20
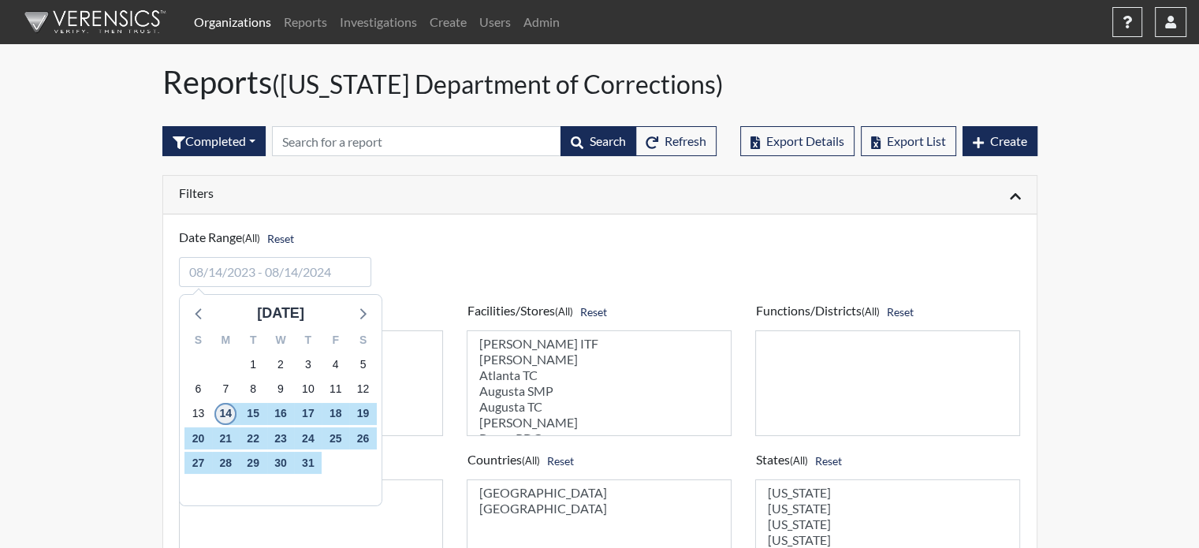
click at [230, 412] on span "14" at bounding box center [225, 414] width 22 height 22
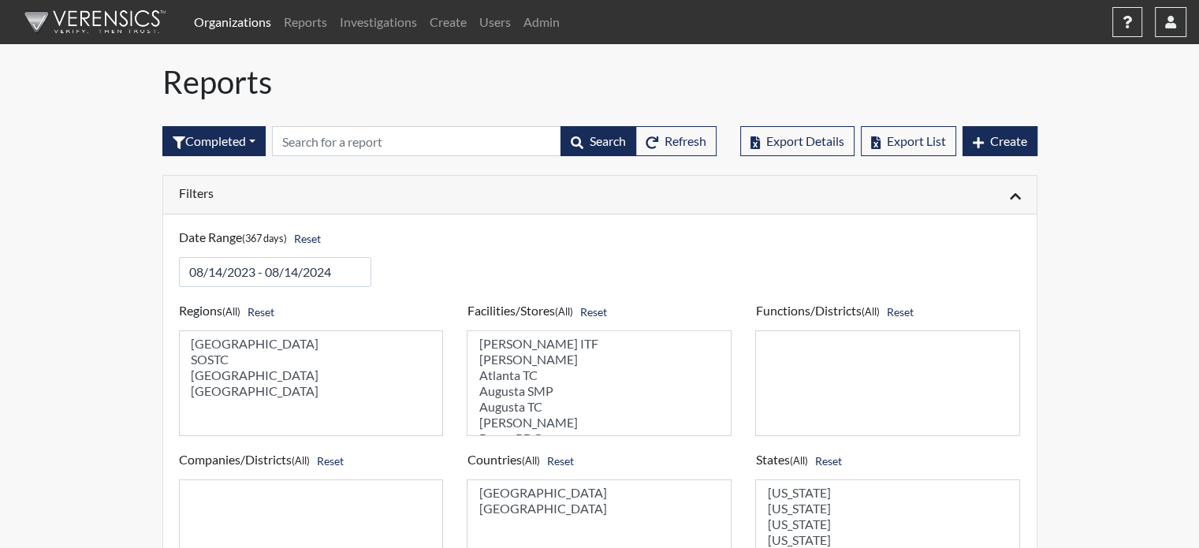
click at [350, 201] on div "Filters" at bounding box center [383, 194] width 433 height 19
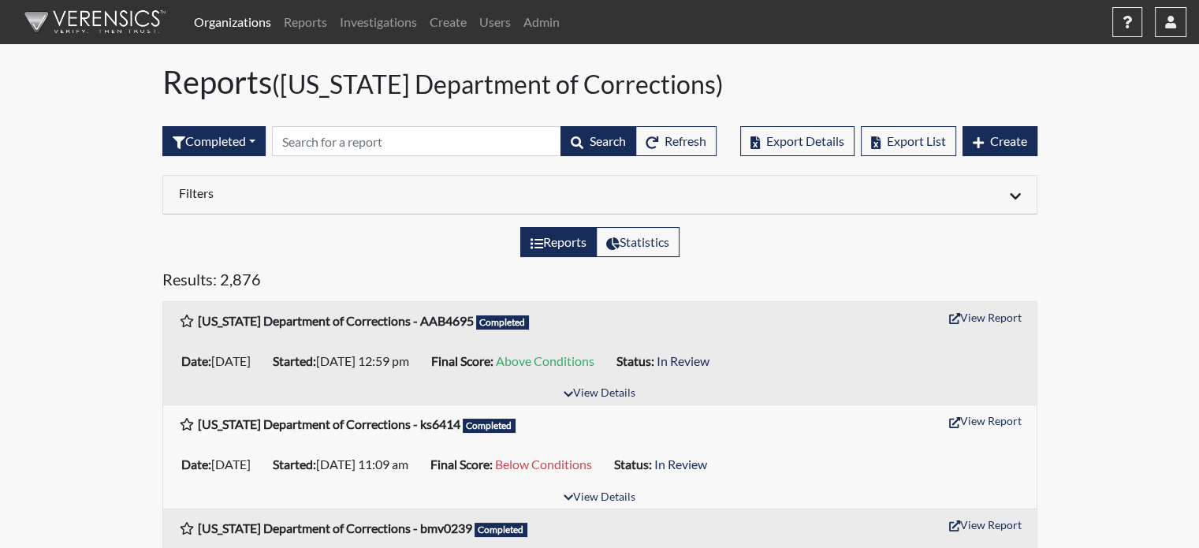
click at [227, 195] on h6 "Filters" at bounding box center [383, 192] width 409 height 15
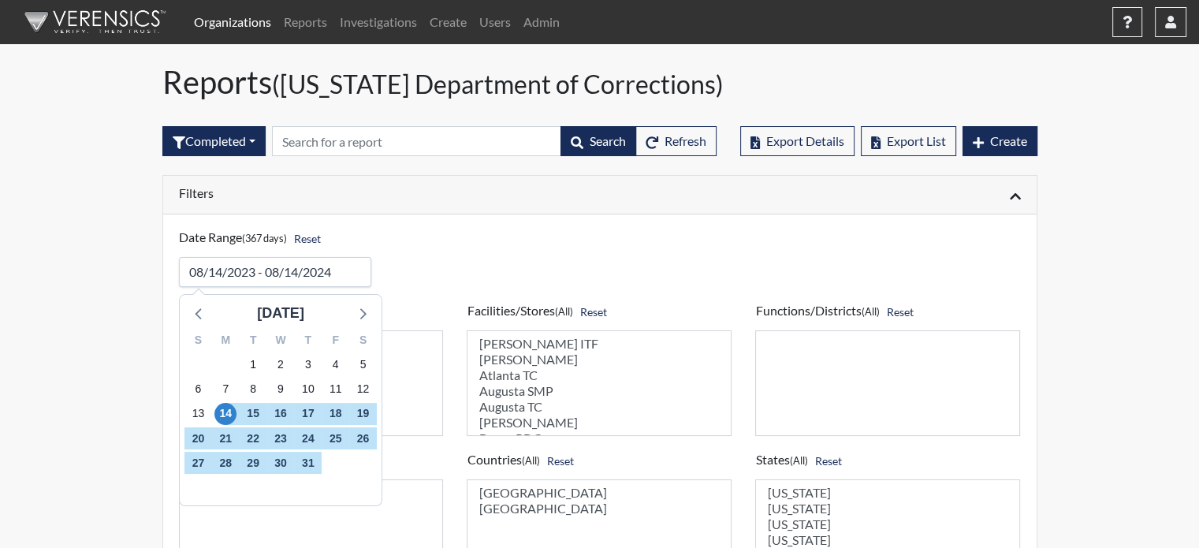
drag, startPoint x: 190, startPoint y: 271, endPoint x: 344, endPoint y: 283, distance: 154.2
click at [346, 284] on input "input" at bounding box center [275, 272] width 193 height 30
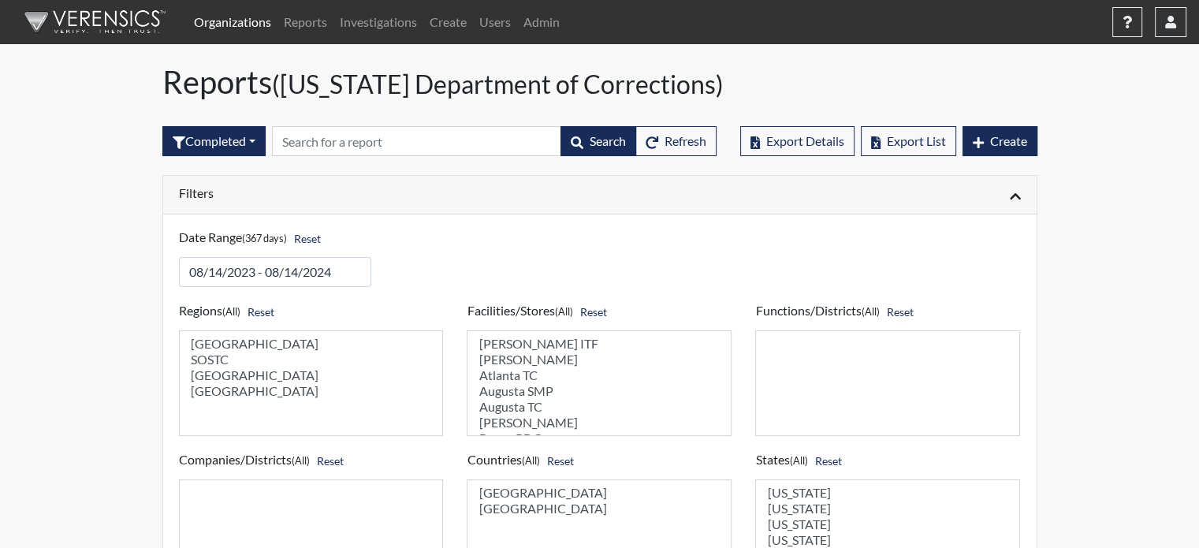
click at [382, 191] on h6 "Filters" at bounding box center [383, 192] width 409 height 15
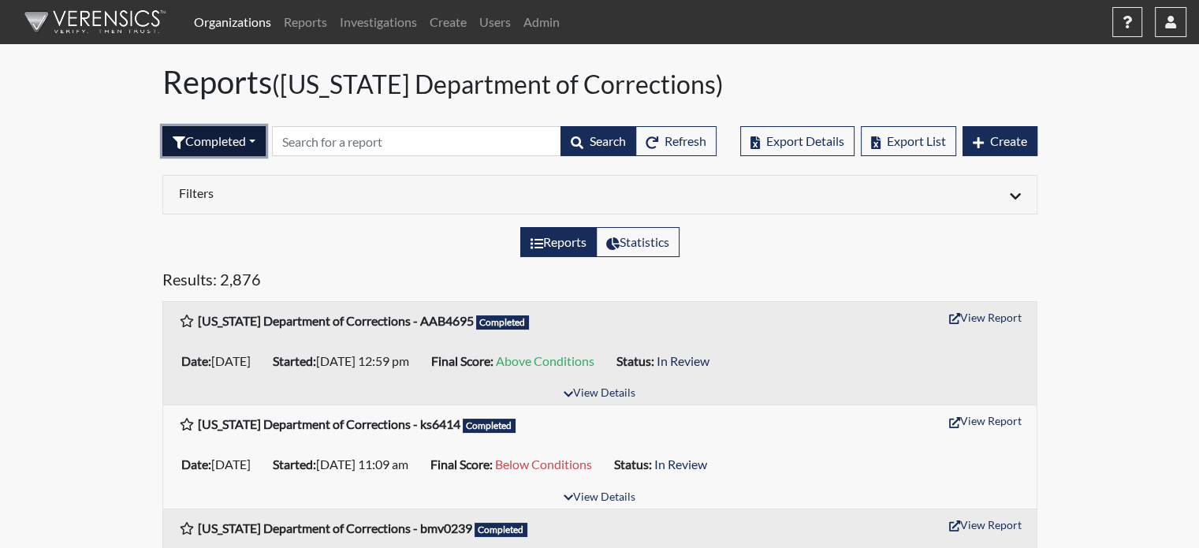
click at [218, 135] on button "Completed" at bounding box center [213, 141] width 103 height 30
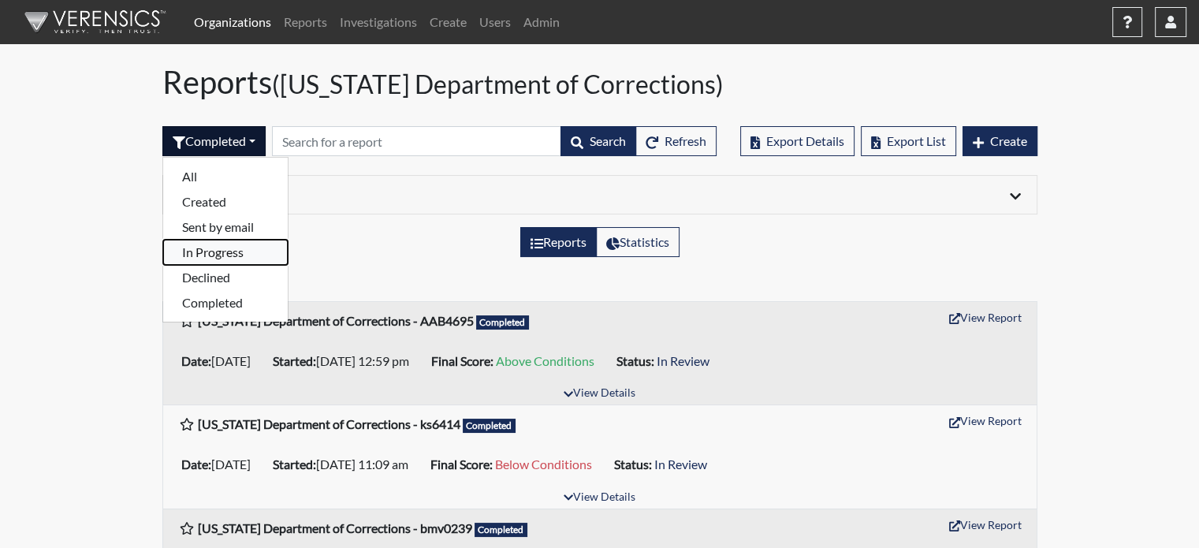
click at [248, 250] on button "In Progress" at bounding box center [225, 252] width 125 height 25
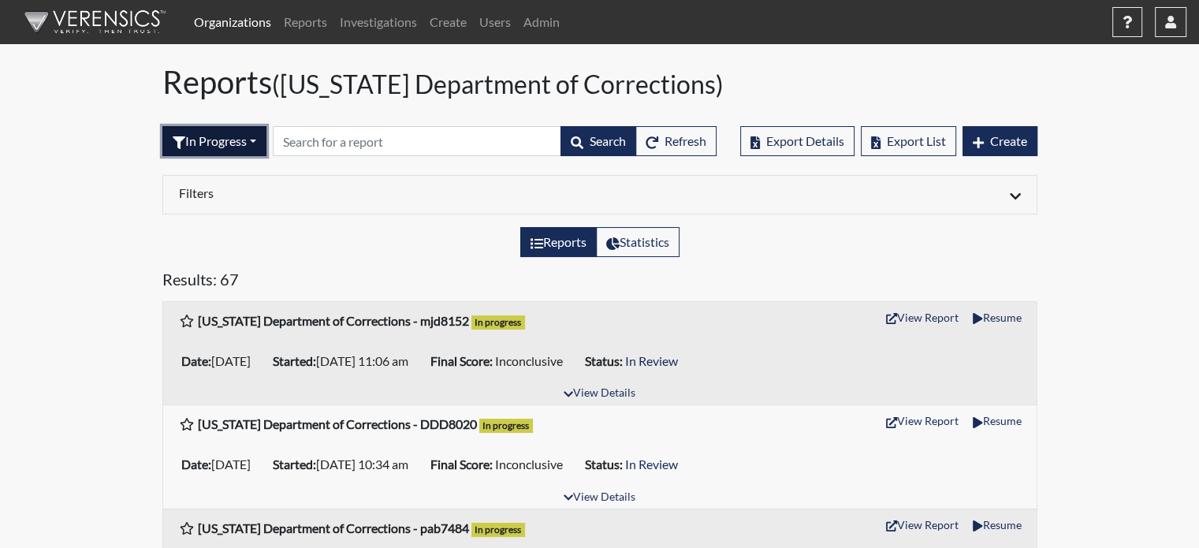
click at [218, 138] on button "In Progress" at bounding box center [214, 141] width 104 height 30
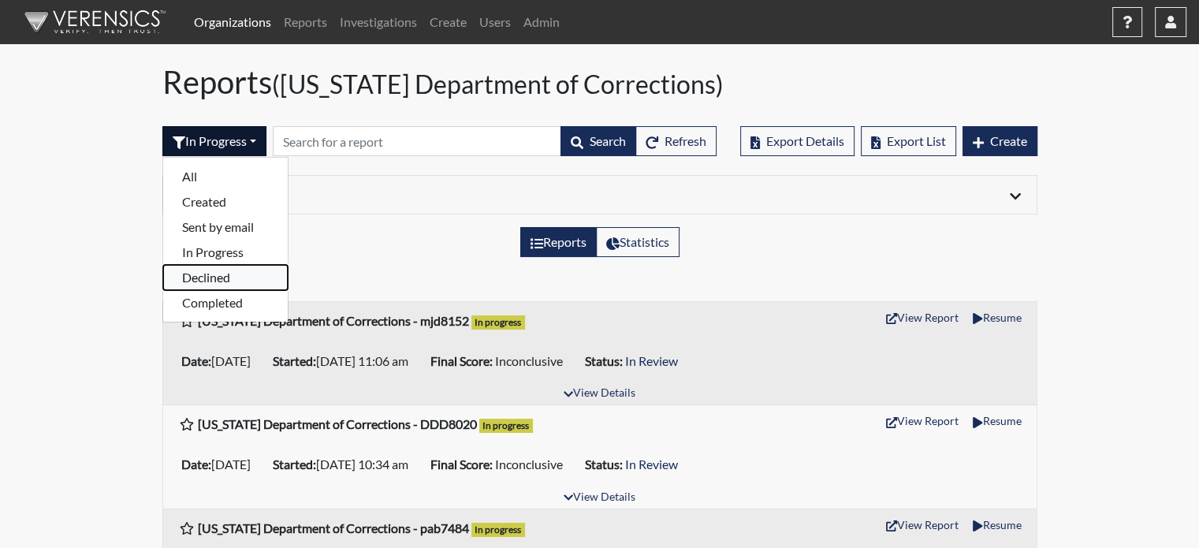
click at [207, 273] on button "Declined" at bounding box center [225, 277] width 125 height 25
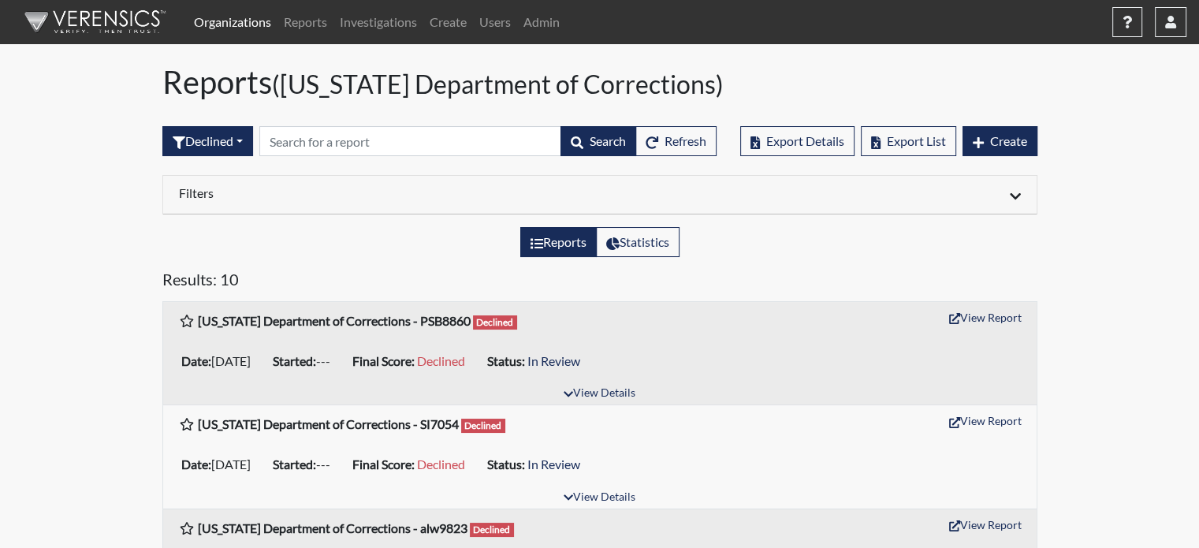
click at [219, 192] on h6 "Filters" at bounding box center [383, 192] width 409 height 15
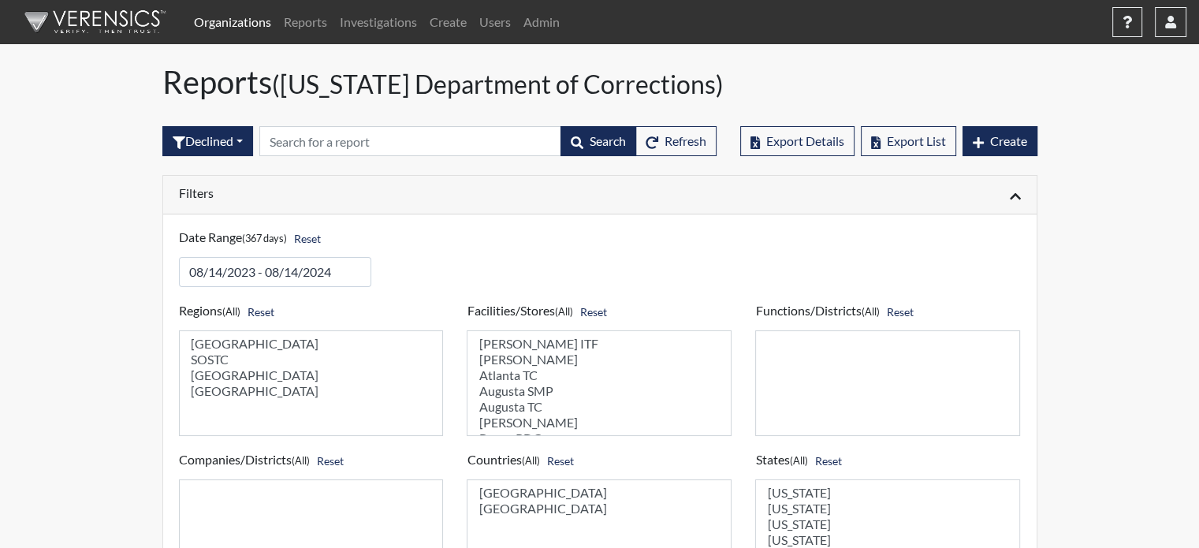
click at [225, 188] on h6 "Filters" at bounding box center [383, 192] width 409 height 15
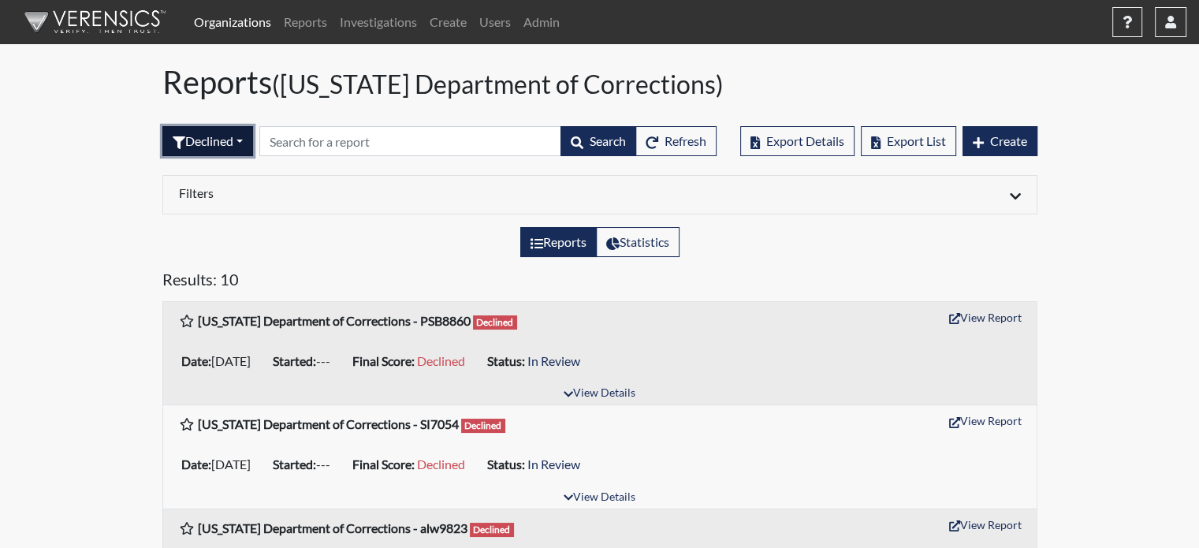
click at [210, 136] on button "Declined" at bounding box center [207, 141] width 91 height 30
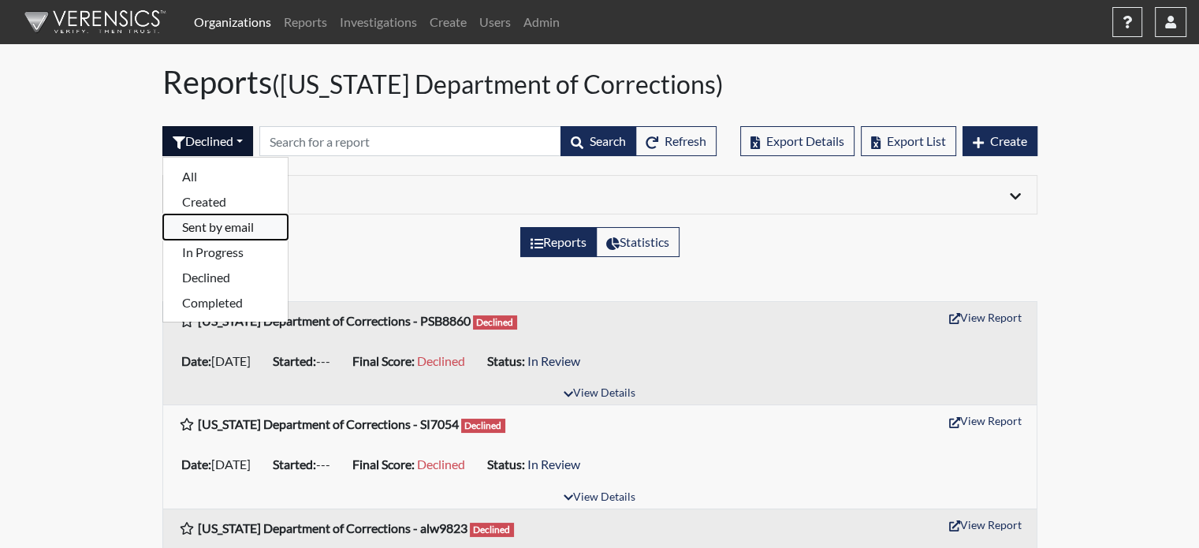
click at [249, 225] on button "Sent by email" at bounding box center [225, 226] width 125 height 25
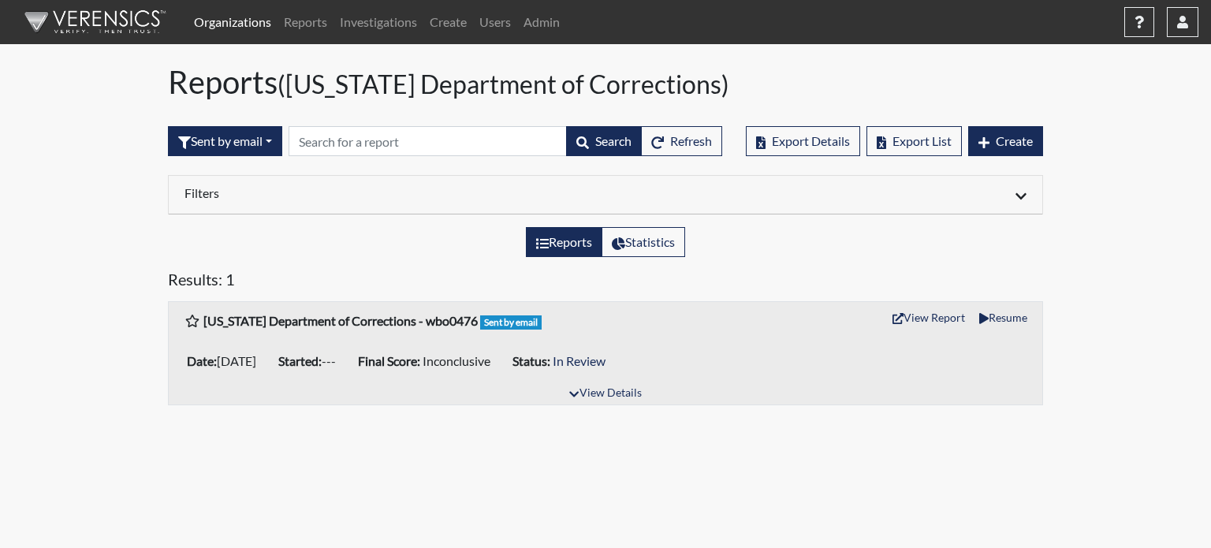
click at [255, 194] on h6 "Filters" at bounding box center [388, 192] width 409 height 15
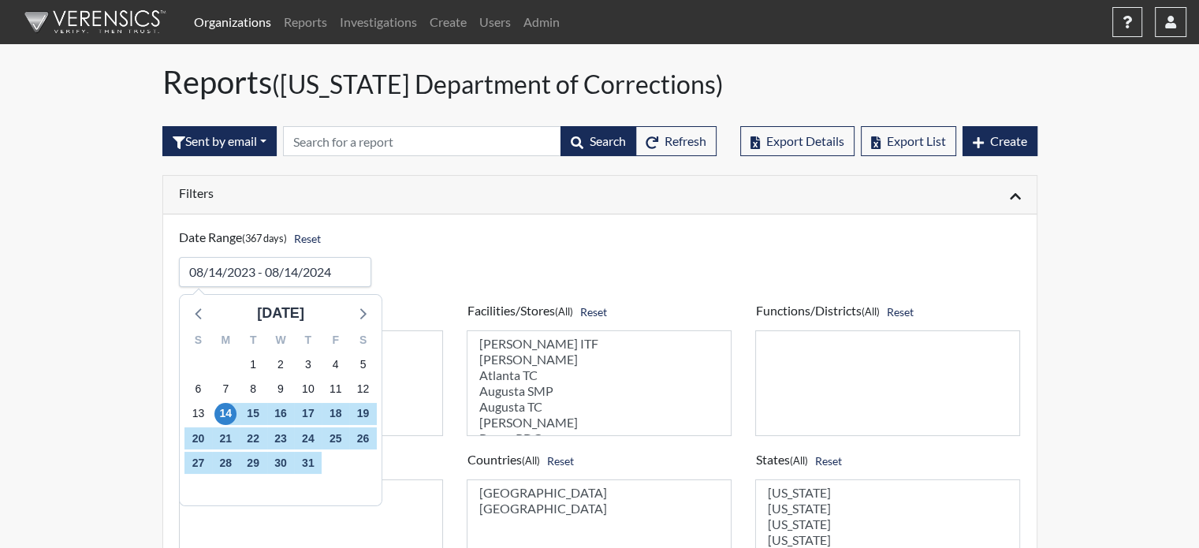
drag, startPoint x: 186, startPoint y: 274, endPoint x: 342, endPoint y: 272, distance: 156.1
click at [345, 270] on input "input" at bounding box center [275, 272] width 193 height 30
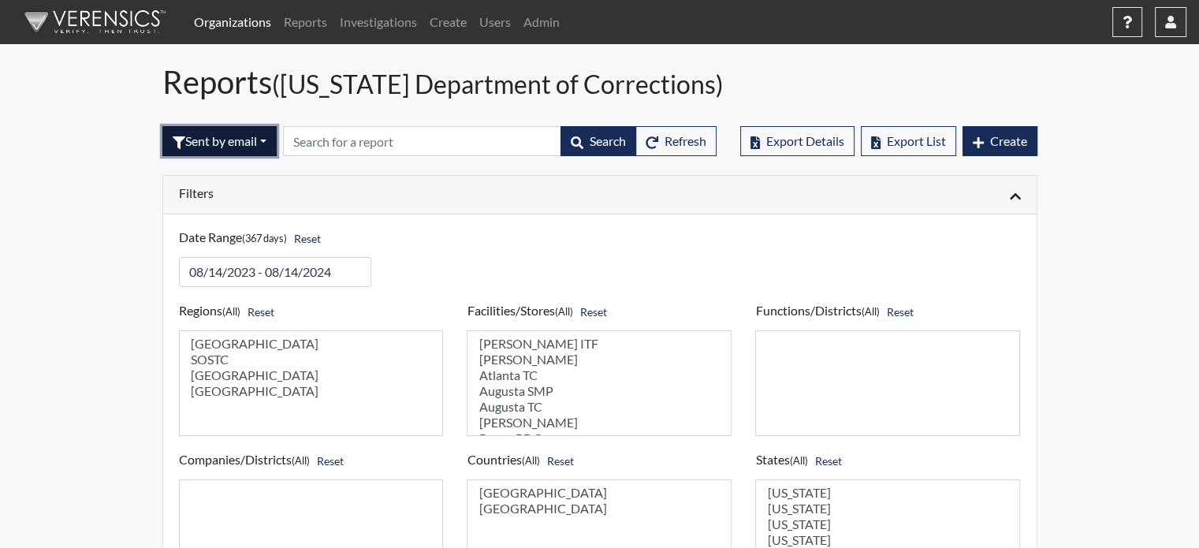
click at [272, 147] on button "Sent by email" at bounding box center [219, 141] width 114 height 30
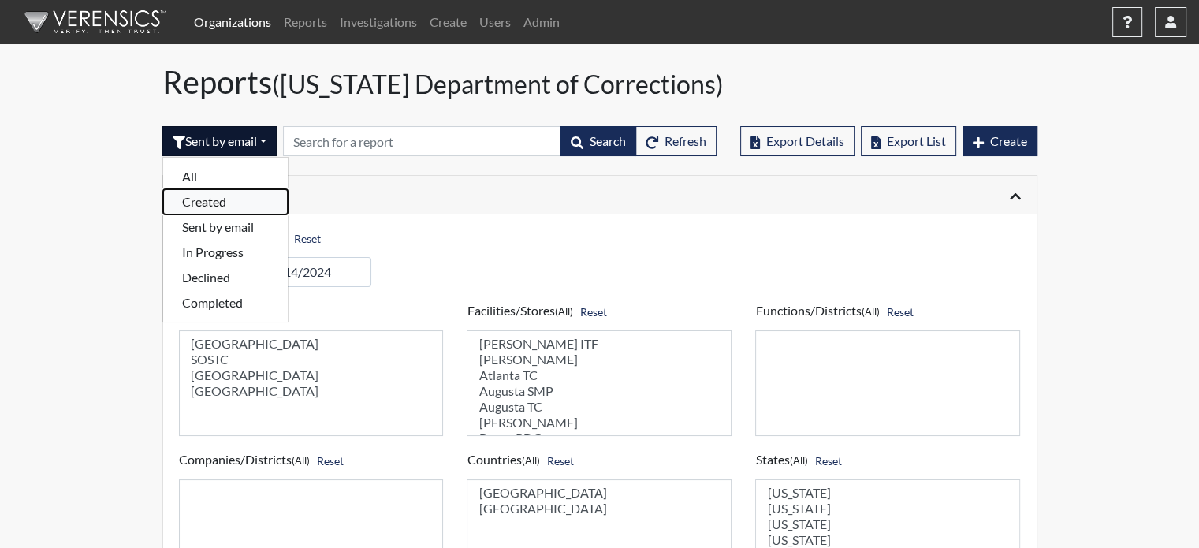
click at [221, 196] on button "Created" at bounding box center [225, 201] width 125 height 25
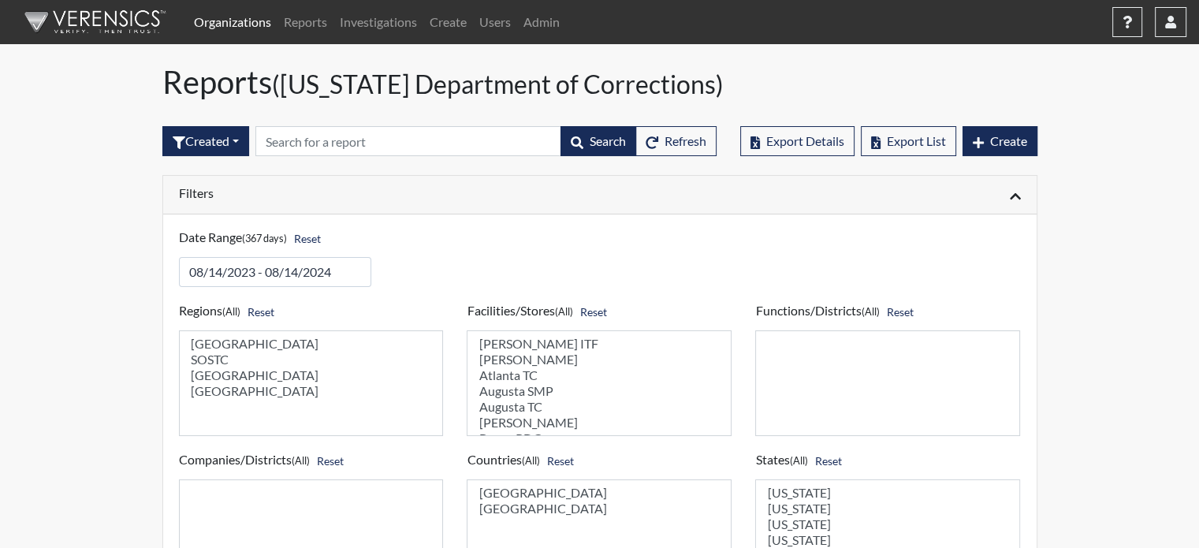
click at [269, 190] on h6 "Filters" at bounding box center [383, 192] width 409 height 15
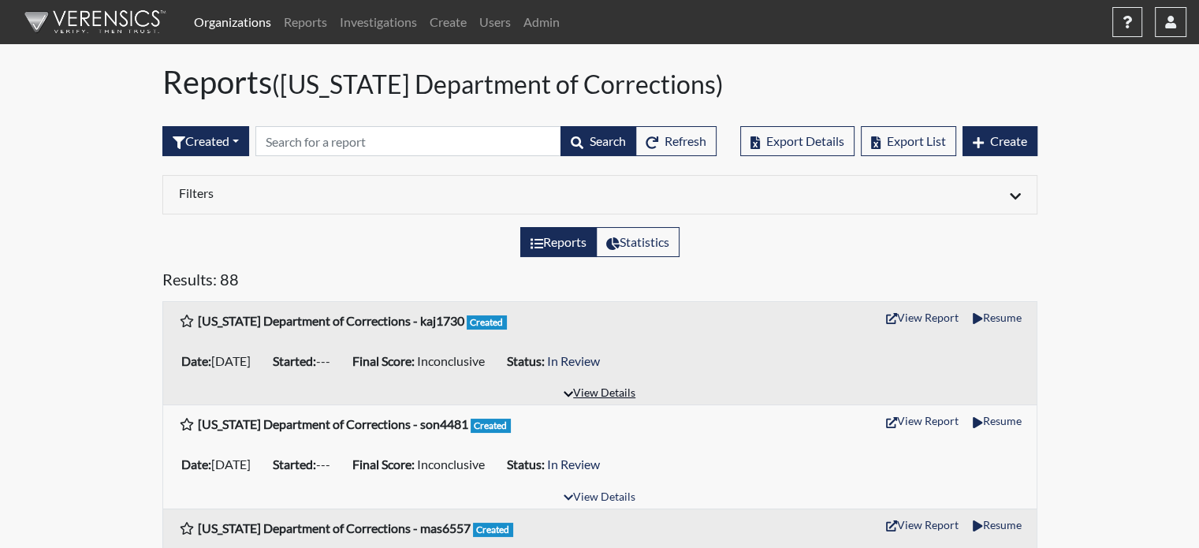
click at [587, 393] on button "View Details" at bounding box center [600, 393] width 86 height 21
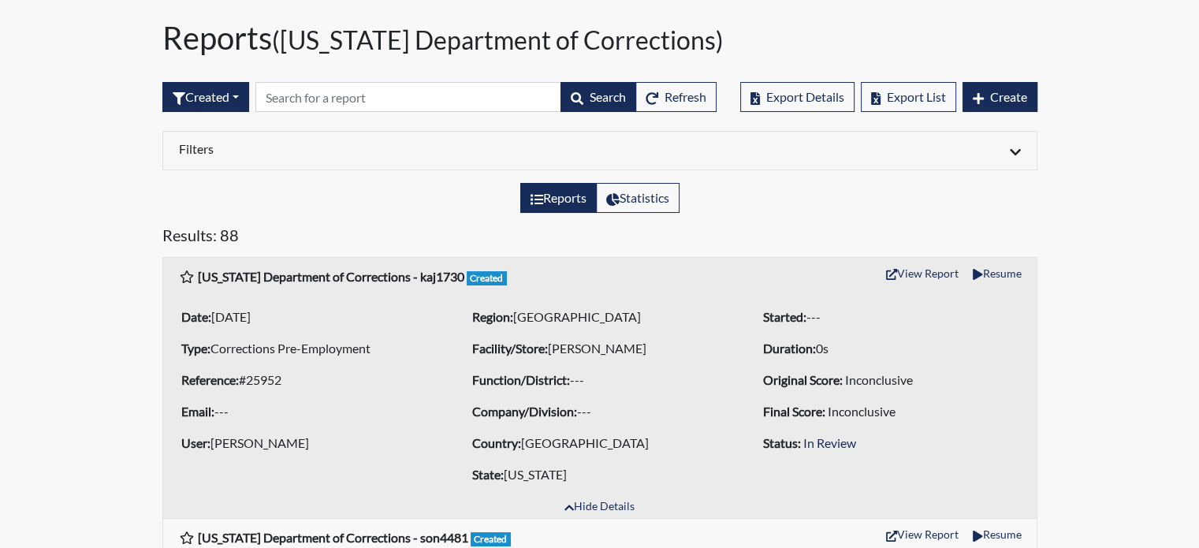
scroll to position [79, 0]
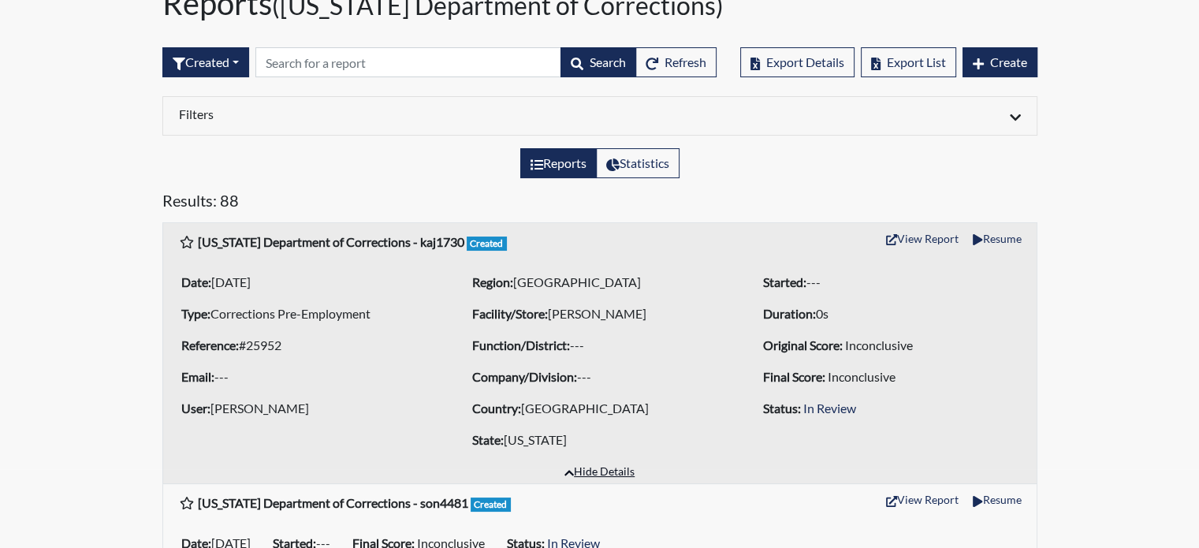
click at [598, 475] on button "Hide Details" at bounding box center [599, 472] width 84 height 21
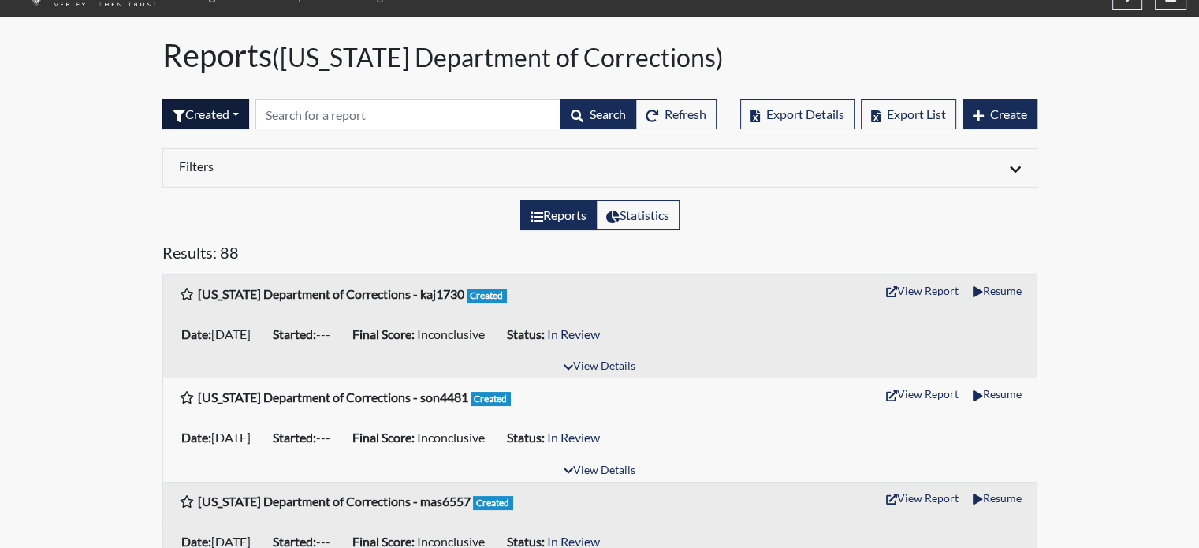
scroll to position [0, 0]
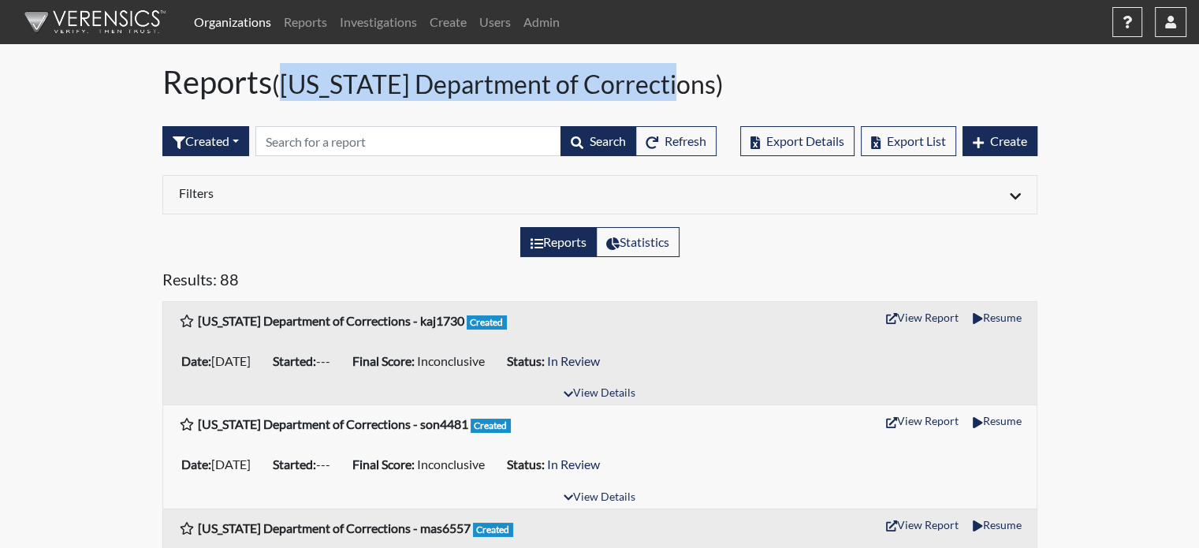
drag, startPoint x: 293, startPoint y: 84, endPoint x: 680, endPoint y: 95, distance: 387.2
click at [680, 95] on small "([US_STATE] Department of Corrections)" at bounding box center [498, 84] width 452 height 31
copy small "Georgia Department of Corrections"
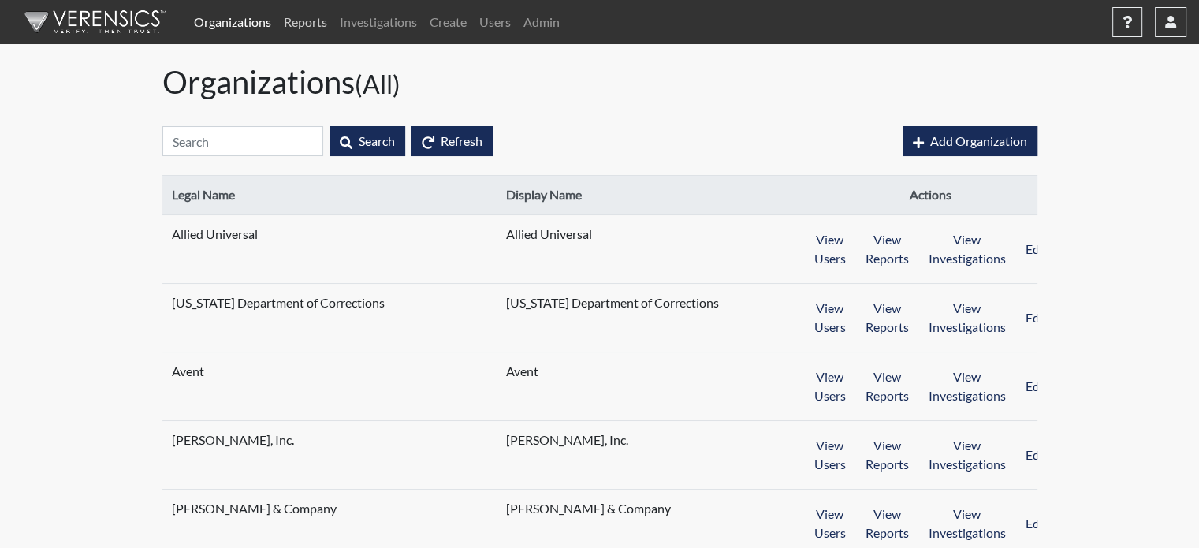
click at [309, 25] on link "Reports" at bounding box center [305, 22] width 56 height 32
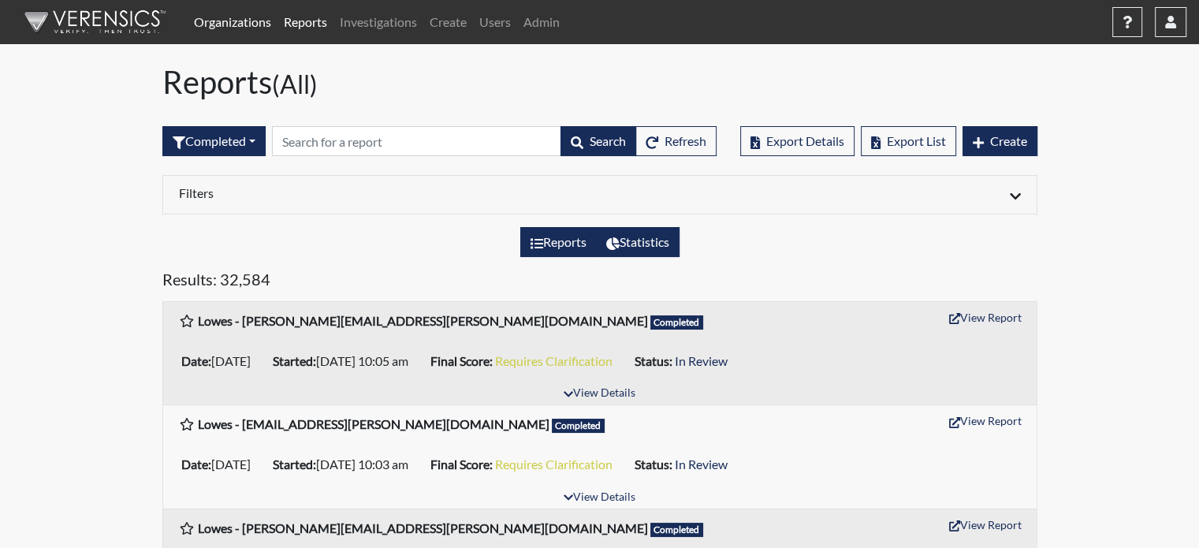
click at [634, 241] on label "Statistics" at bounding box center [638, 242] width 84 height 30
click at [616, 241] on input "Statistics" at bounding box center [611, 238] width 10 height 10
radio input "true"
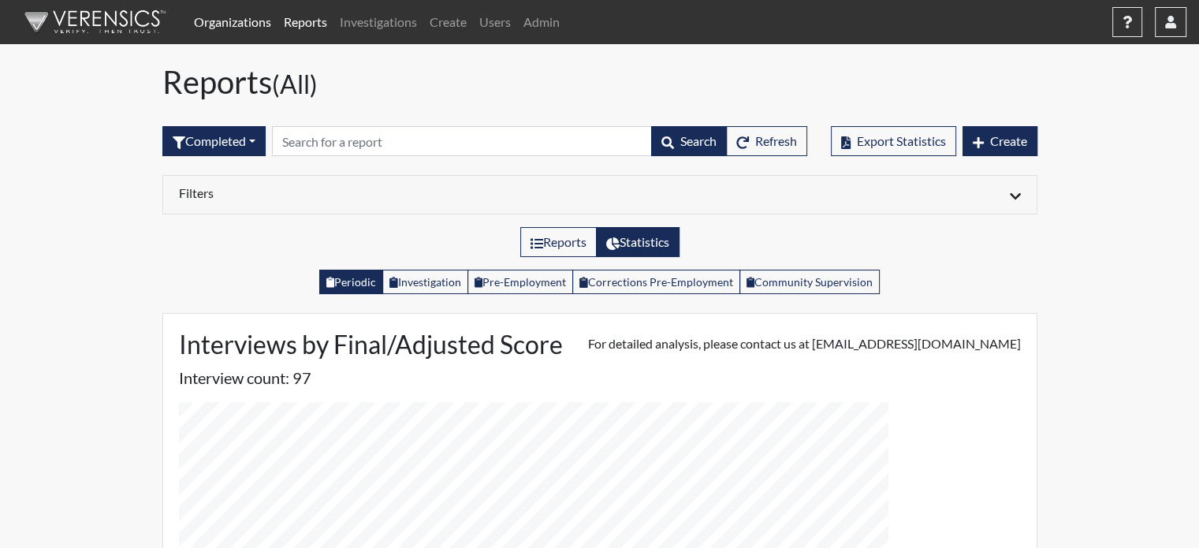
click at [240, 20] on link "Organizations" at bounding box center [233, 22] width 90 height 32
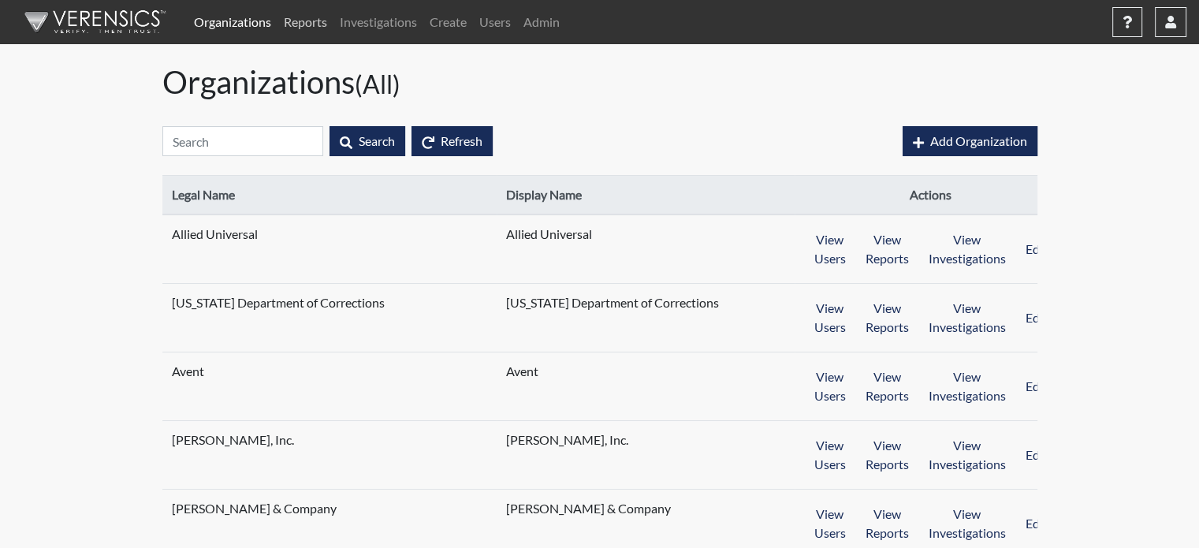
click at [322, 24] on link "Reports" at bounding box center [305, 22] width 56 height 32
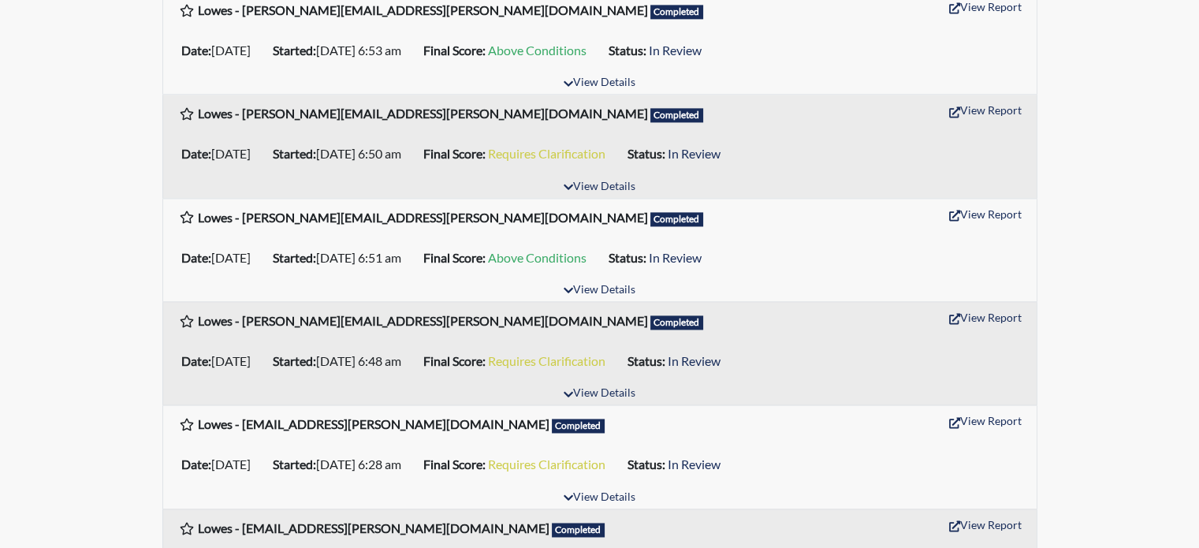
scroll to position [2411, 0]
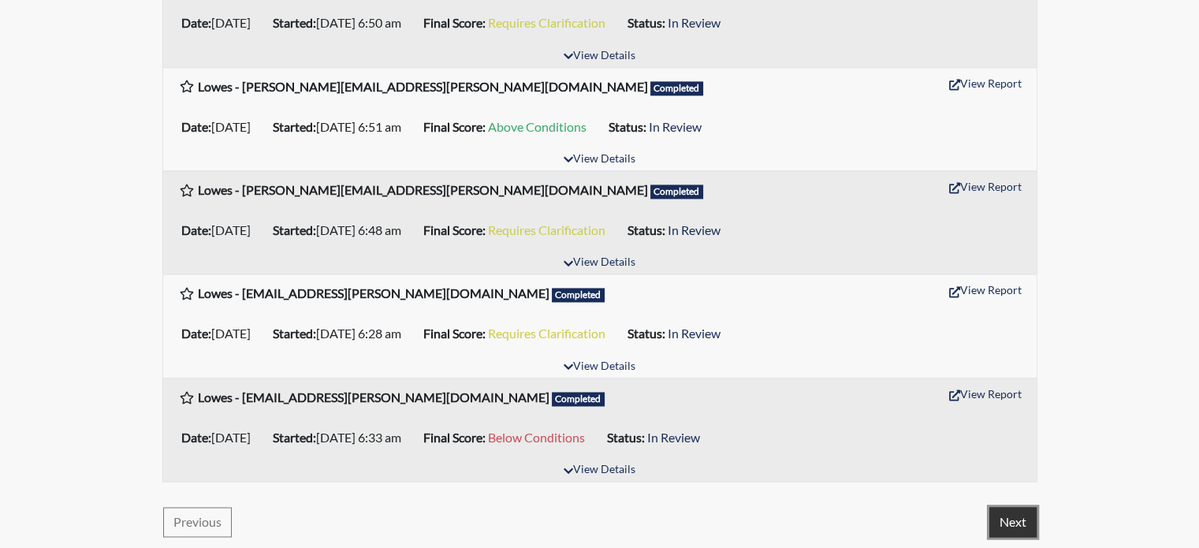
click at [1003, 521] on button "Next" at bounding box center [1012, 522] width 47 height 30
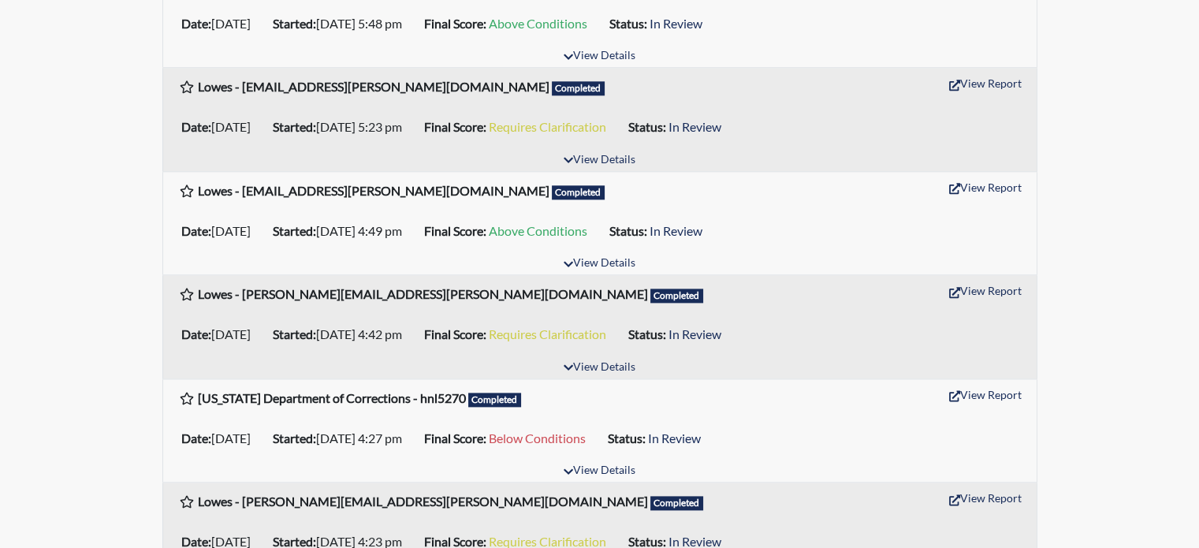
scroll to position [1971, 0]
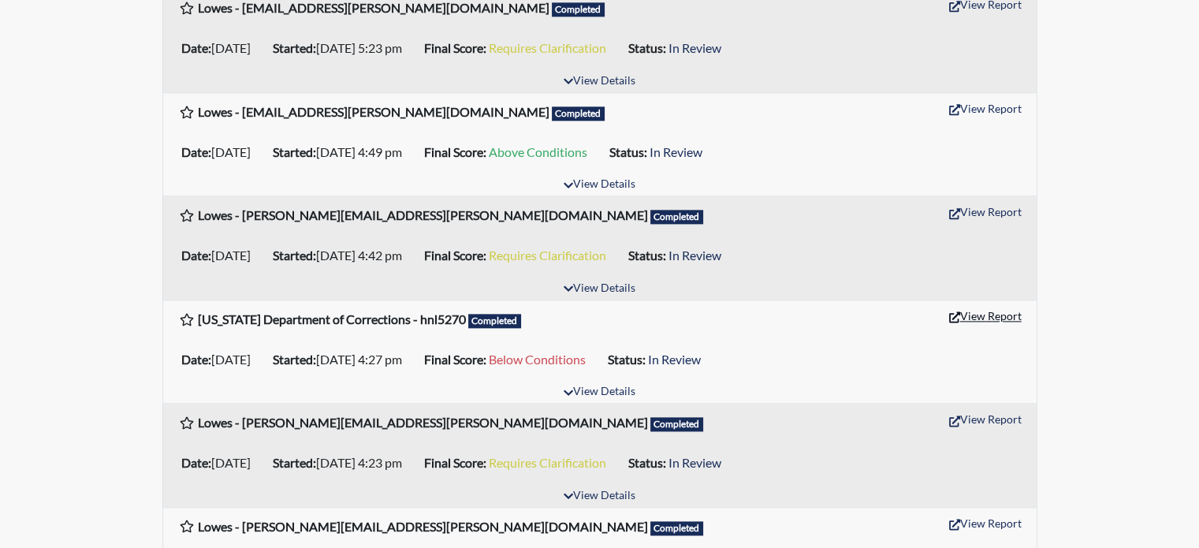
click at [1002, 318] on button "View Report" at bounding box center [985, 316] width 87 height 24
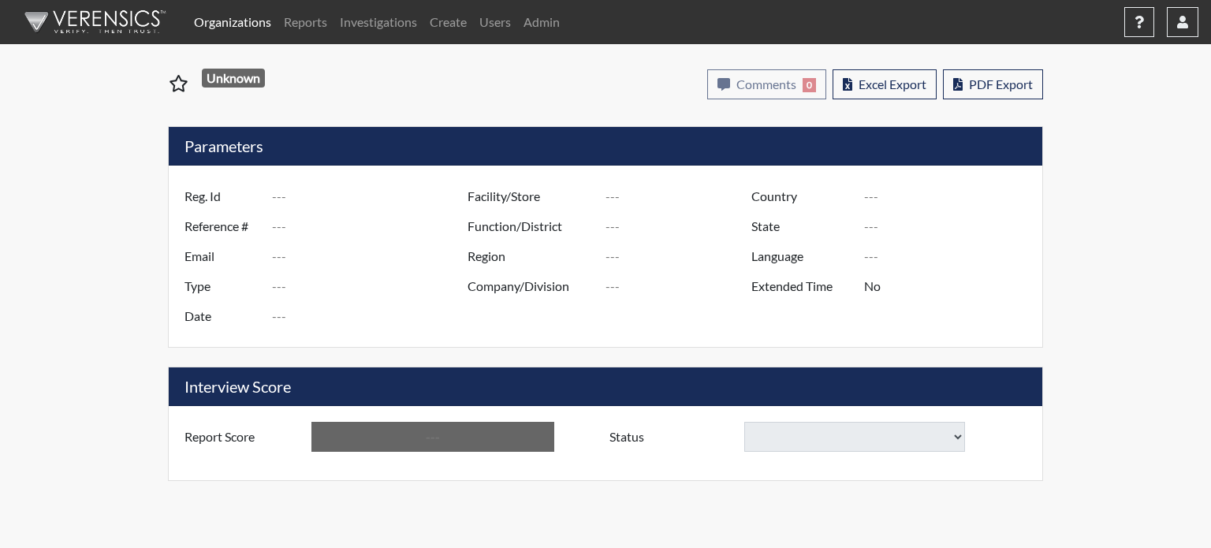
type input "hnl5270"
type input "50789"
type input "---"
type input "Corrections Pre-Employment"
type input "[DATE]"
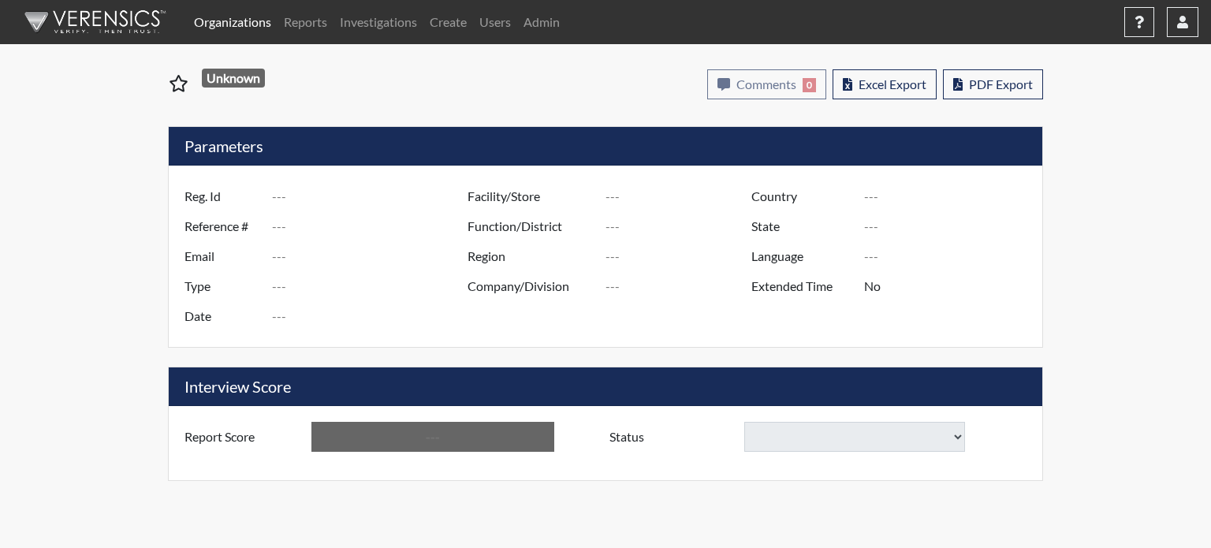
type input "[PERSON_NAME]"
type input "[GEOGRAPHIC_DATA]"
type input "[US_STATE]"
type input "English"
type input "Below Conditions"
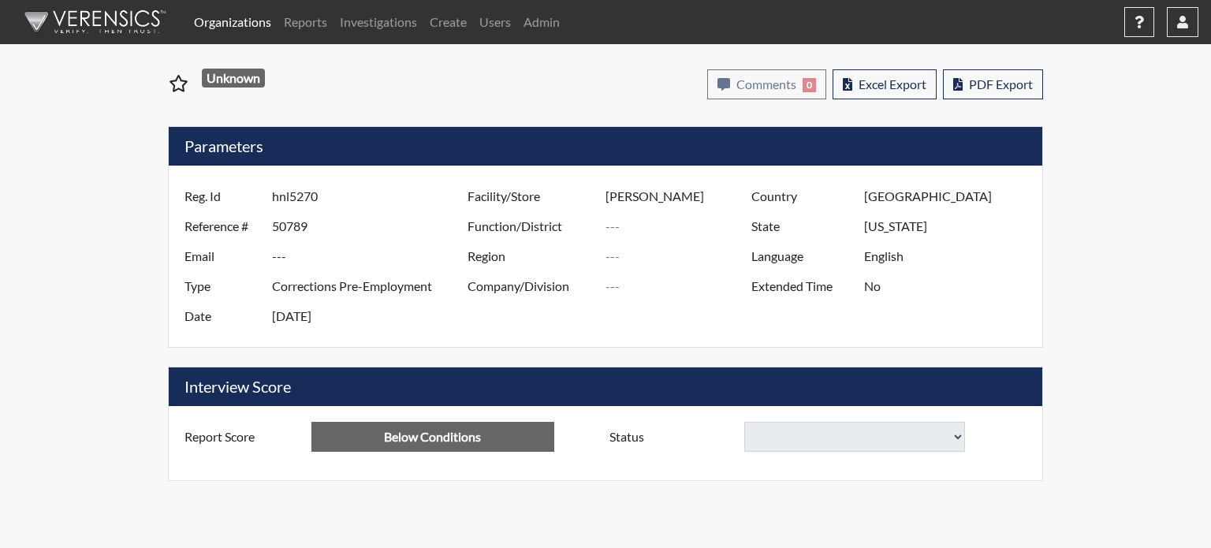
select select
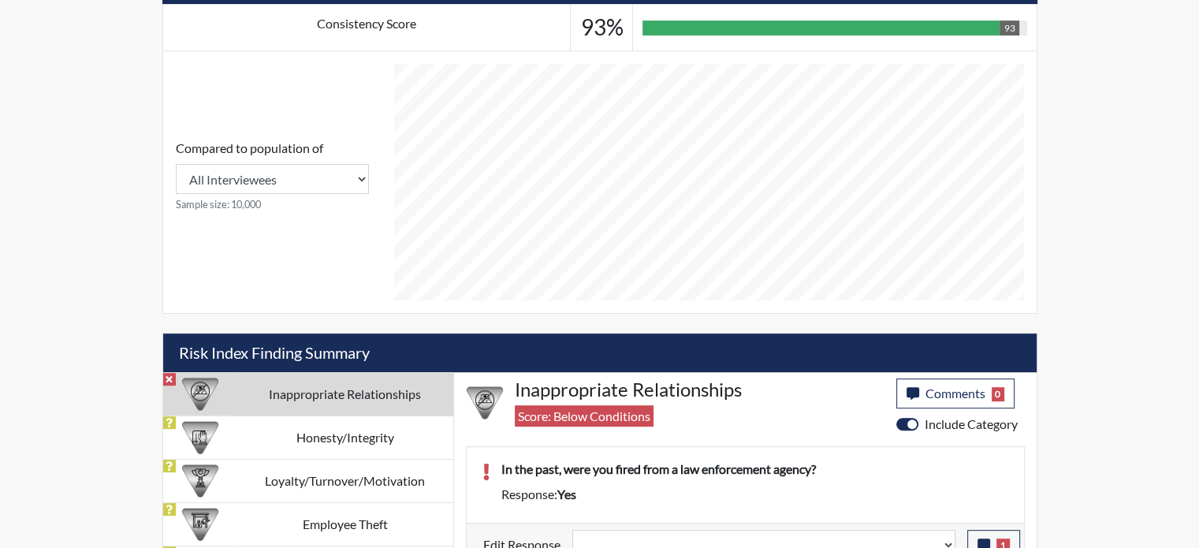
scroll to position [703, 0]
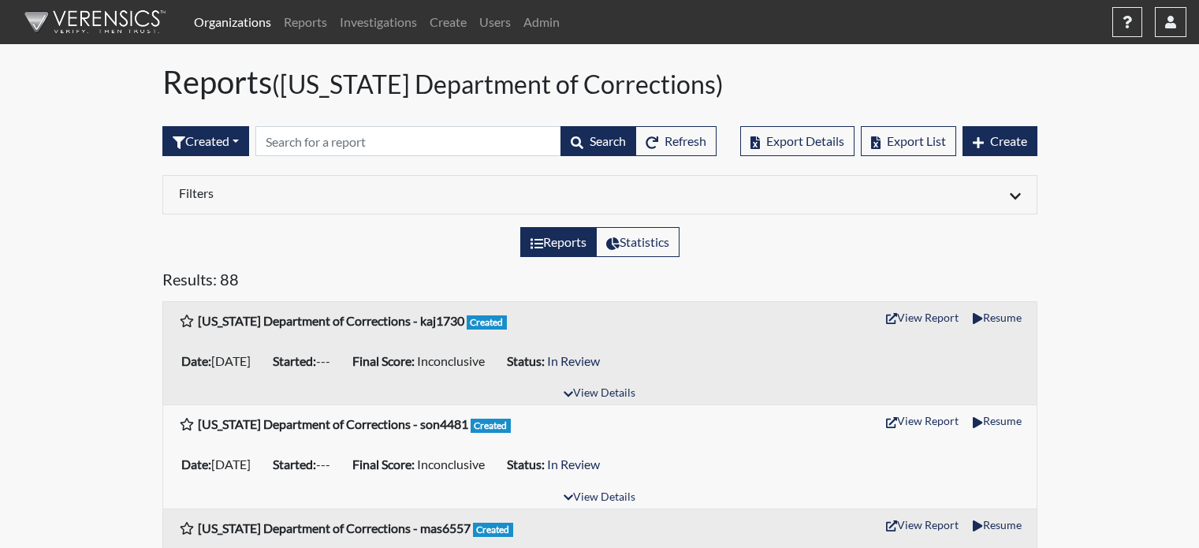
select select
click at [214, 188] on h6 "Filters" at bounding box center [383, 192] width 409 height 15
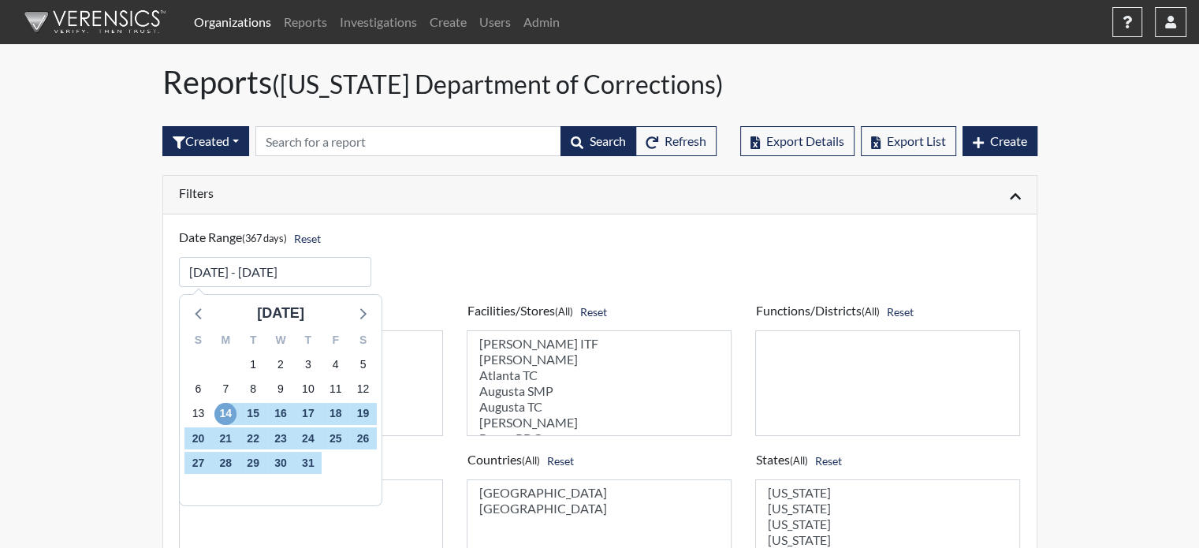
click at [225, 412] on span "14" at bounding box center [225, 414] width 22 height 22
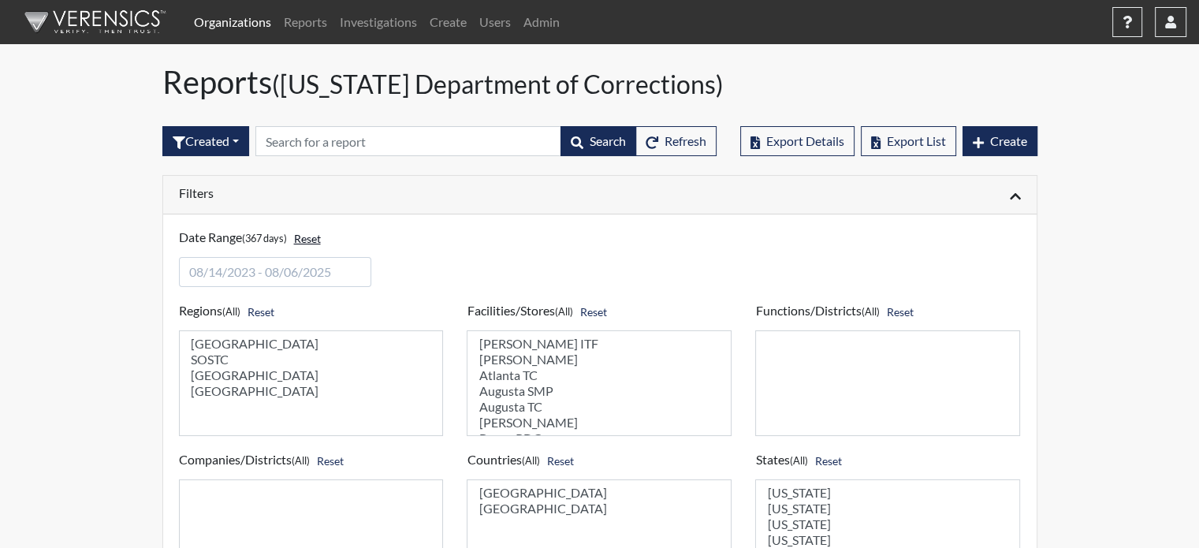
click at [322, 239] on button "Reset" at bounding box center [307, 238] width 41 height 24
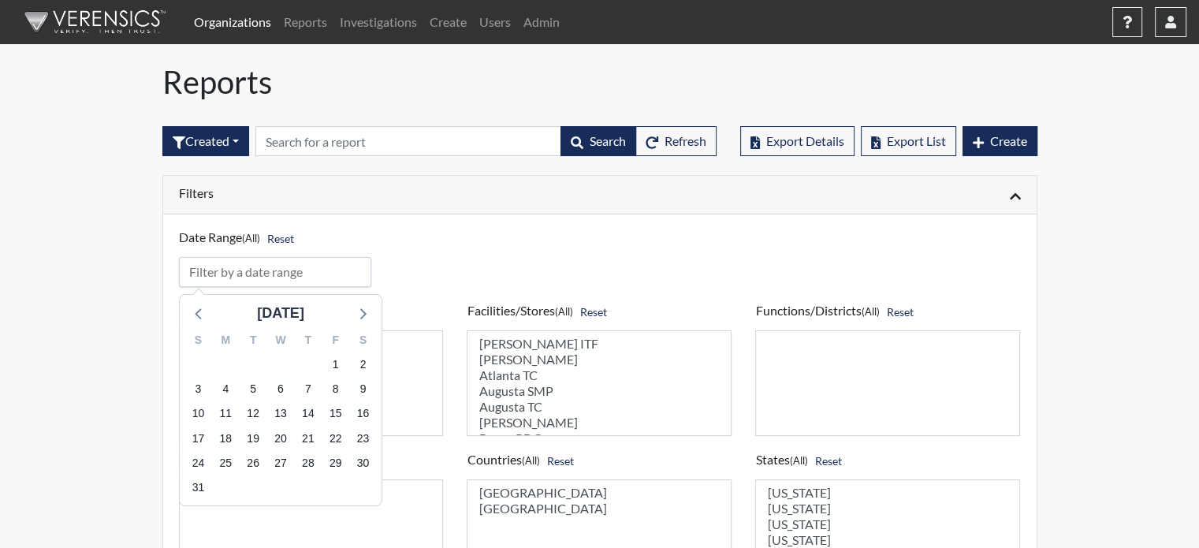
click at [281, 275] on input "input" at bounding box center [275, 272] width 193 height 30
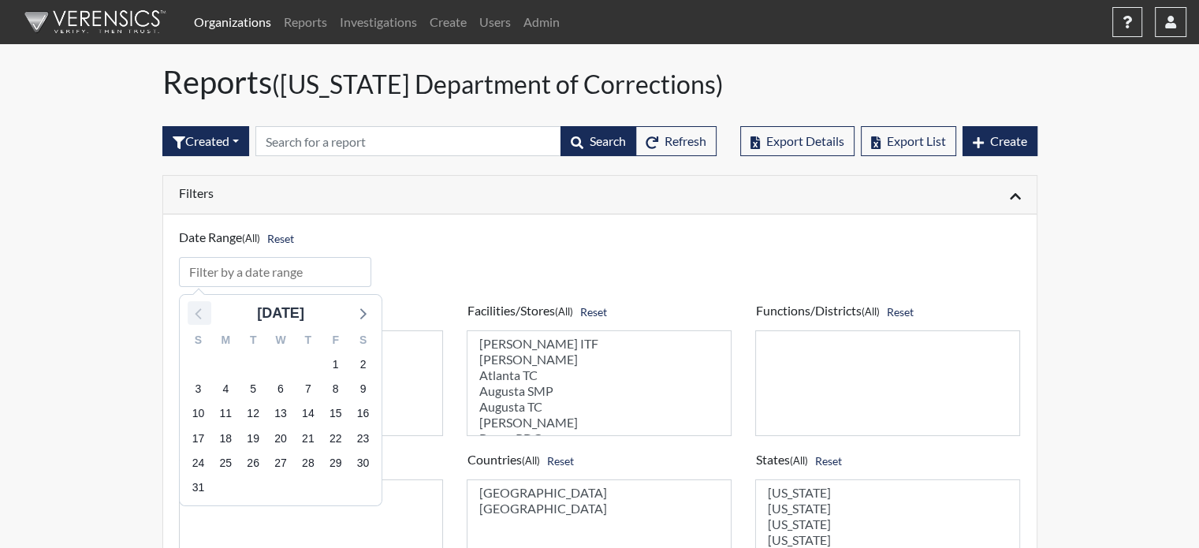
click at [195, 310] on icon at bounding box center [199, 313] width 20 height 20
click at [196, 311] on icon at bounding box center [198, 313] width 6 height 11
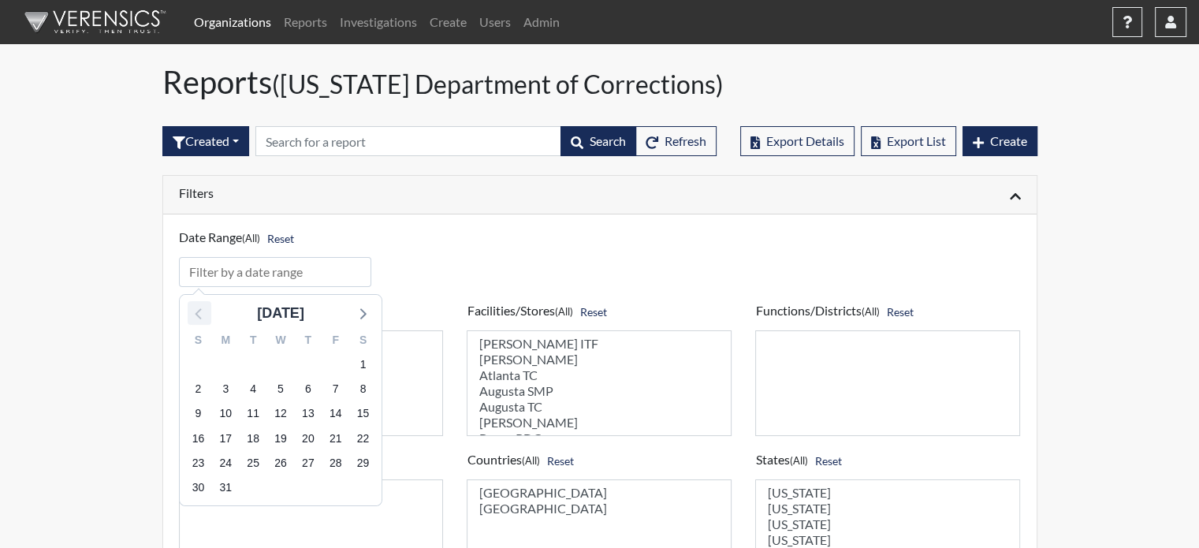
click at [196, 311] on icon at bounding box center [198, 313] width 6 height 11
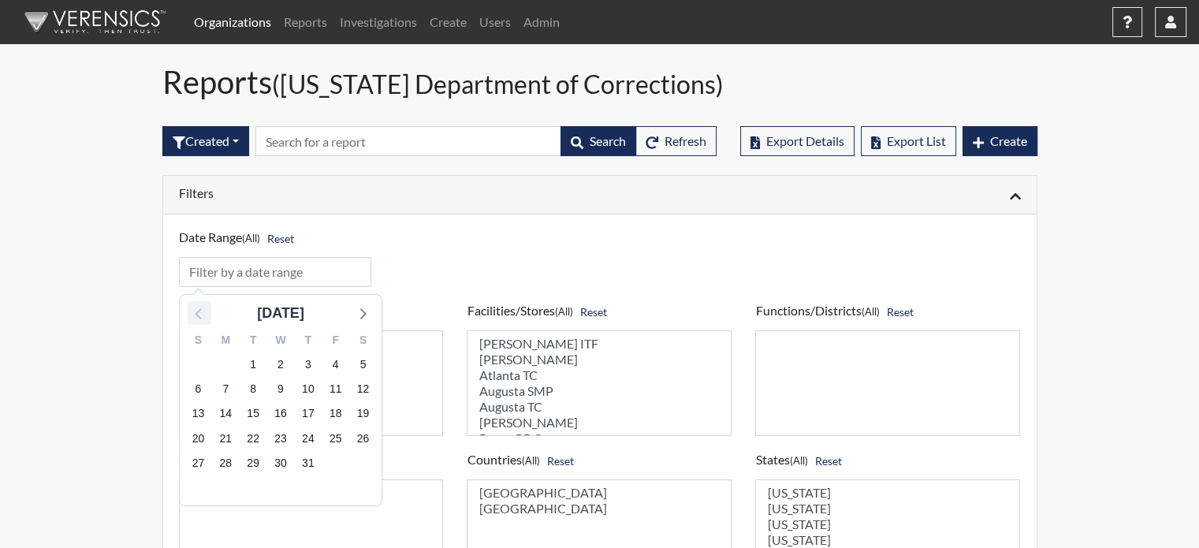
click at [196, 311] on icon at bounding box center [198, 313] width 6 height 11
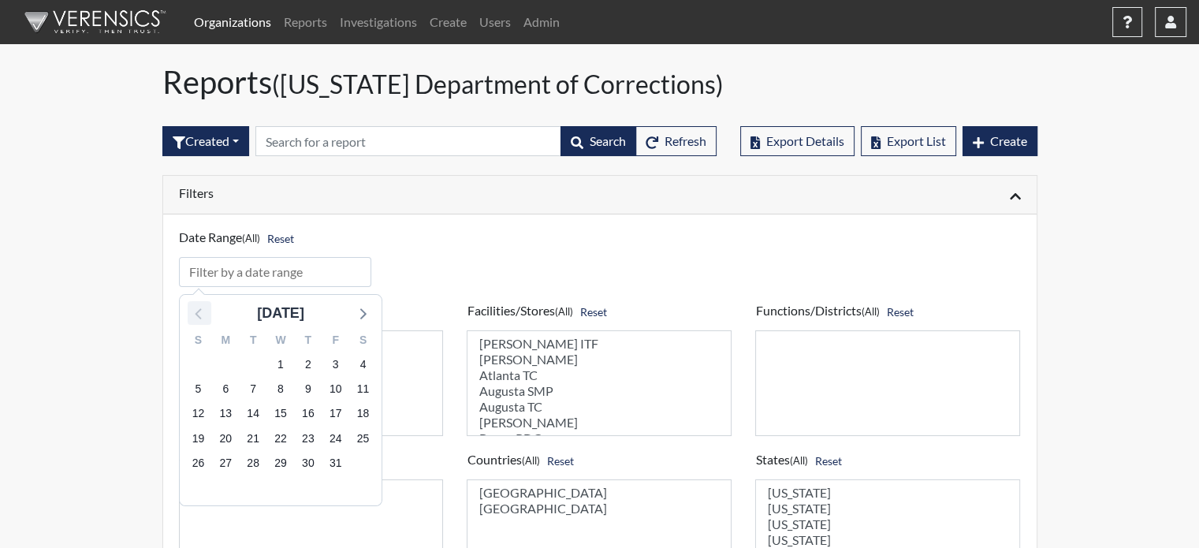
click at [196, 311] on icon at bounding box center [198, 313] width 6 height 11
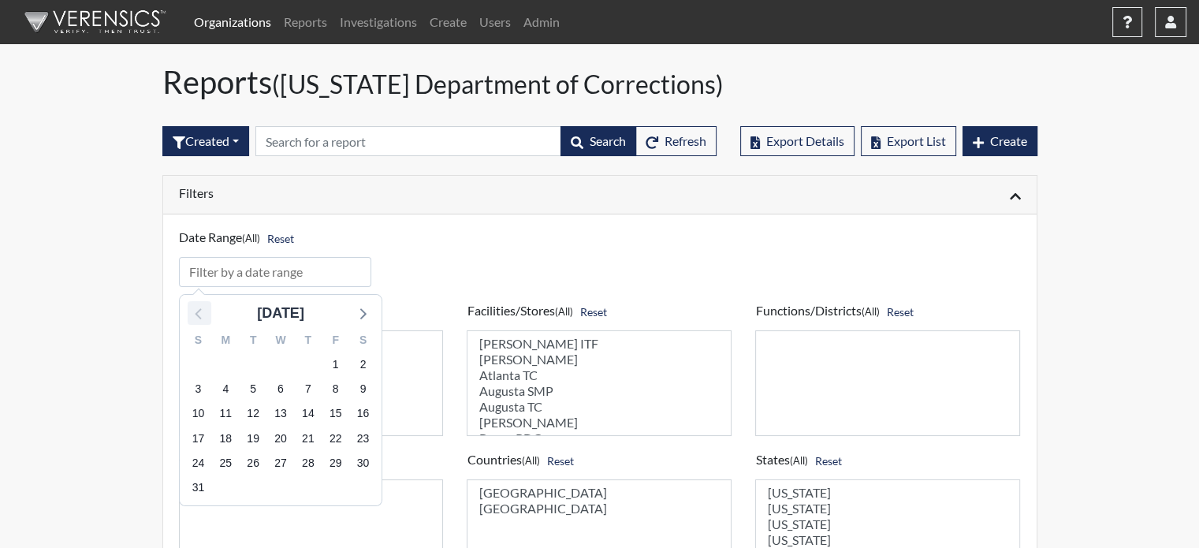
click at [196, 311] on icon at bounding box center [198, 313] width 6 height 11
click at [194, 309] on icon at bounding box center [199, 313] width 20 height 20
click at [227, 409] on span "14" at bounding box center [225, 414] width 22 height 22
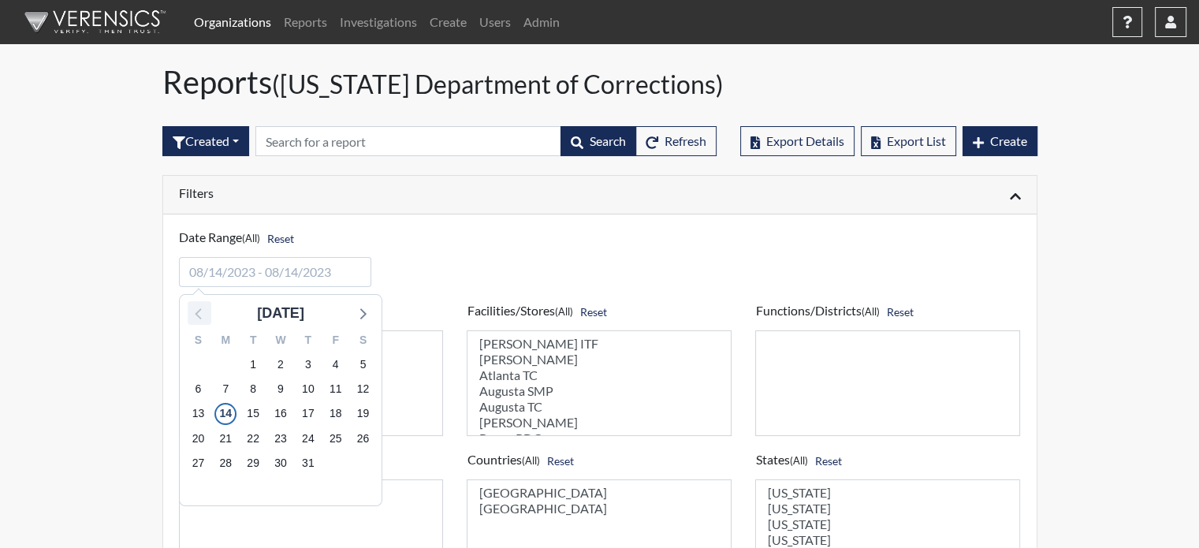
click at [192, 313] on icon at bounding box center [199, 313] width 20 height 20
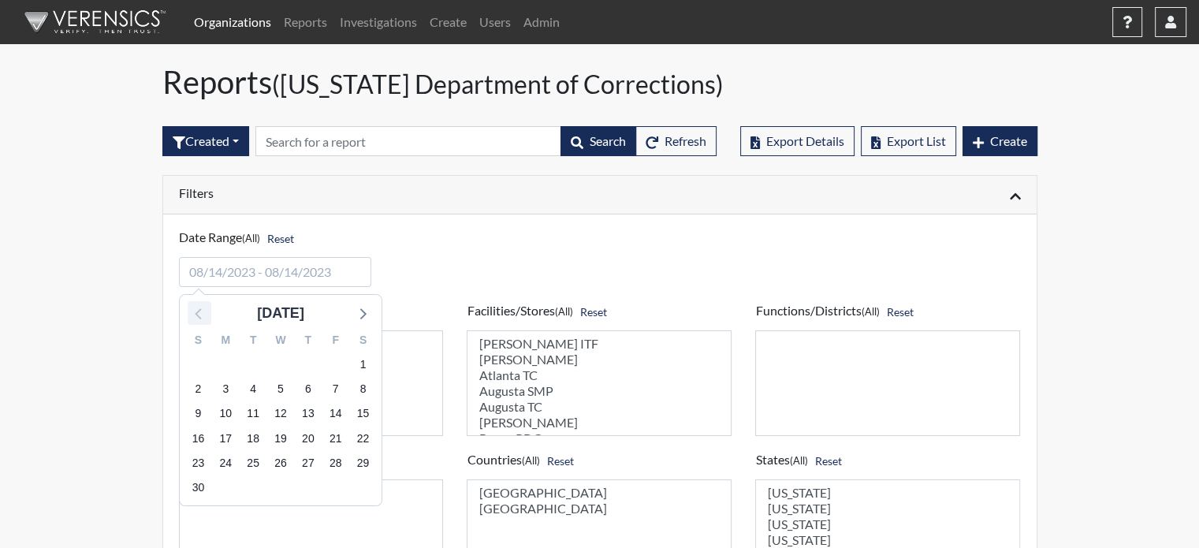
click at [192, 313] on icon at bounding box center [199, 313] width 20 height 20
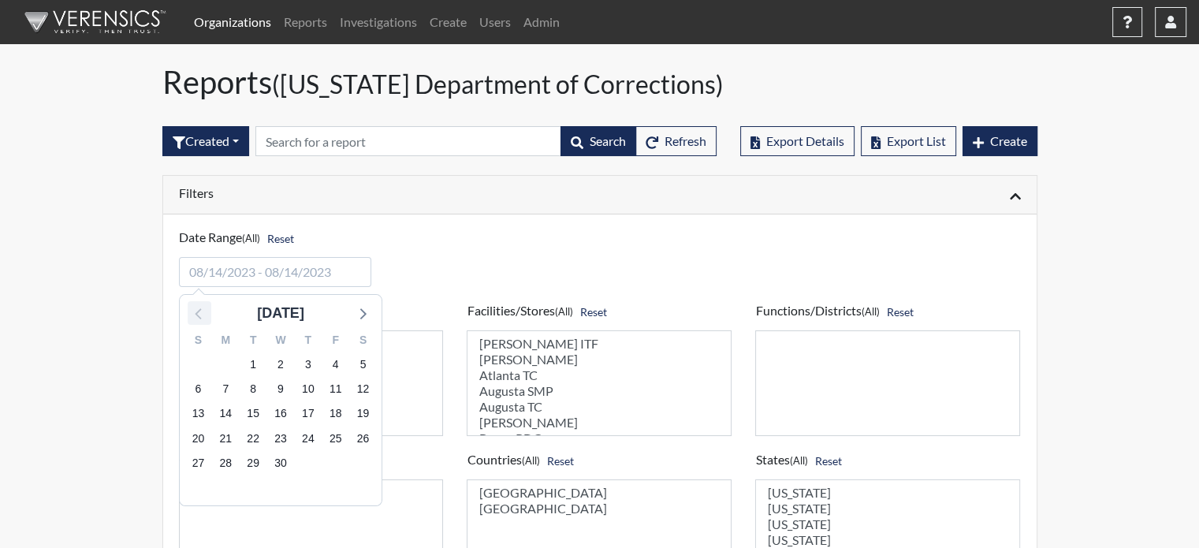
click at [192, 313] on icon at bounding box center [199, 313] width 20 height 20
click at [196, 316] on icon at bounding box center [199, 313] width 20 height 20
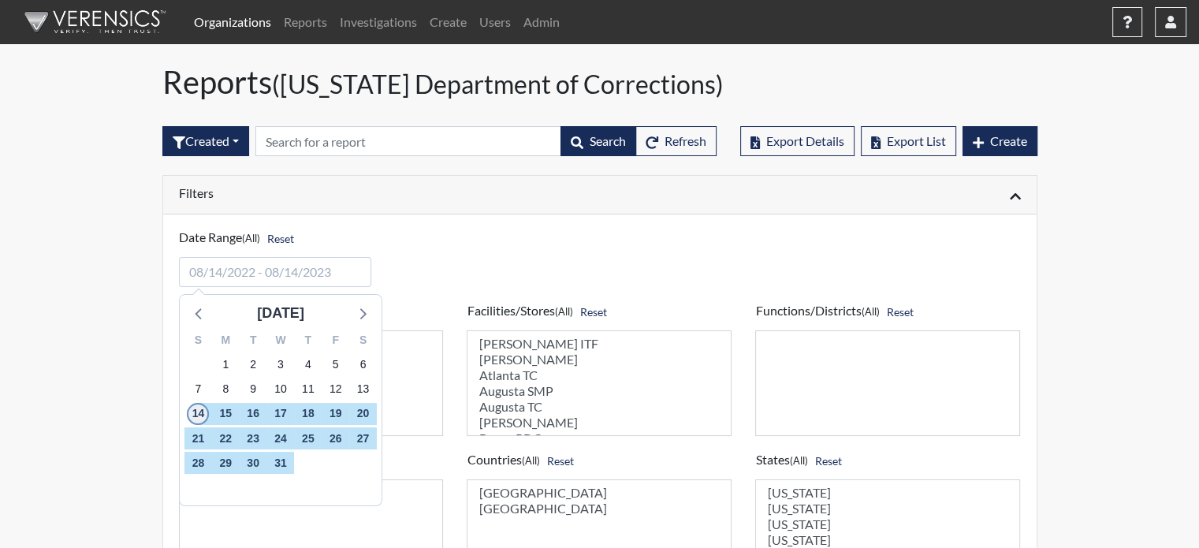
click at [202, 409] on span "14" at bounding box center [198, 414] width 22 height 22
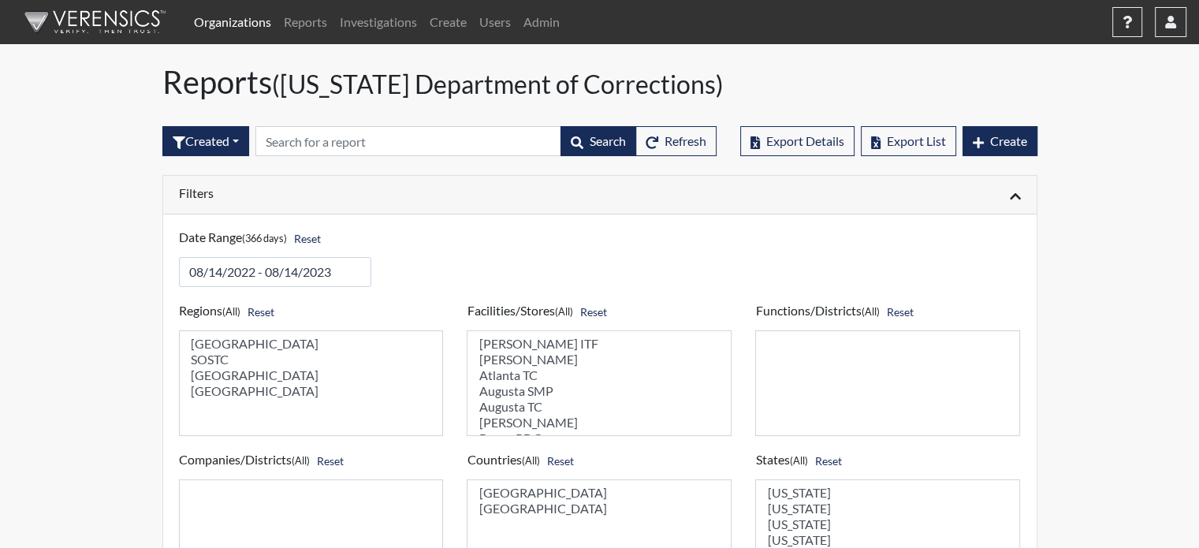
click at [319, 198] on h6 "Filters" at bounding box center [383, 192] width 409 height 15
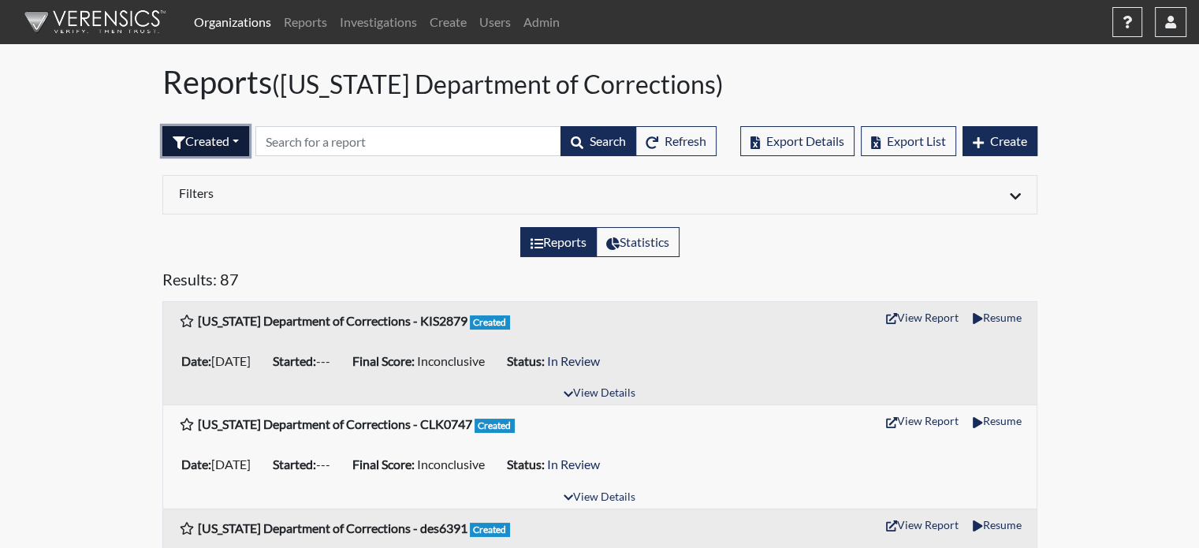
click at [196, 143] on button "Created" at bounding box center [205, 141] width 87 height 30
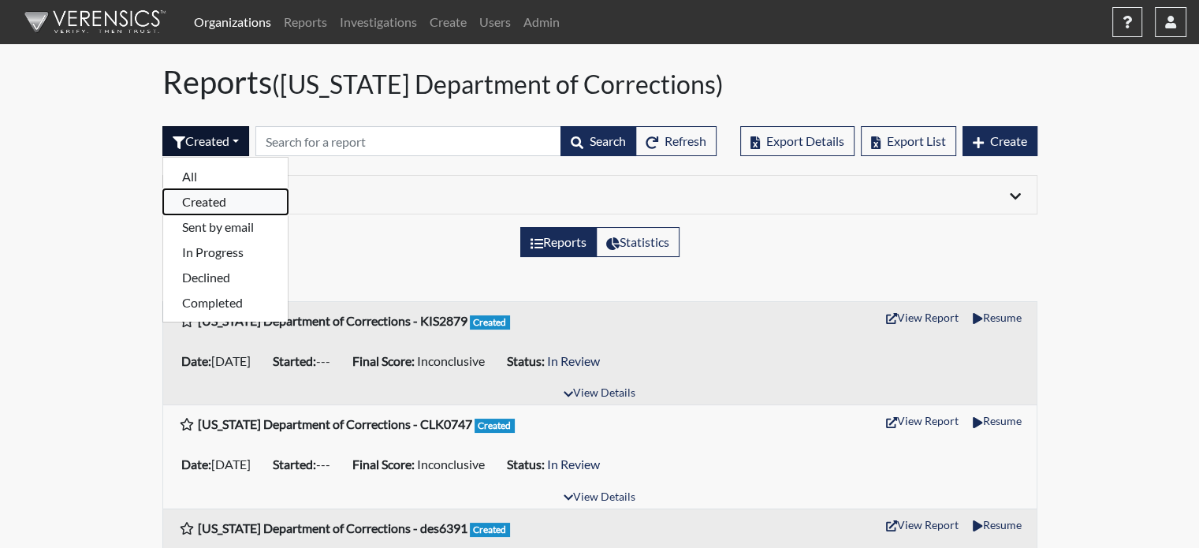
click at [221, 195] on button "Created" at bounding box center [225, 201] width 125 height 25
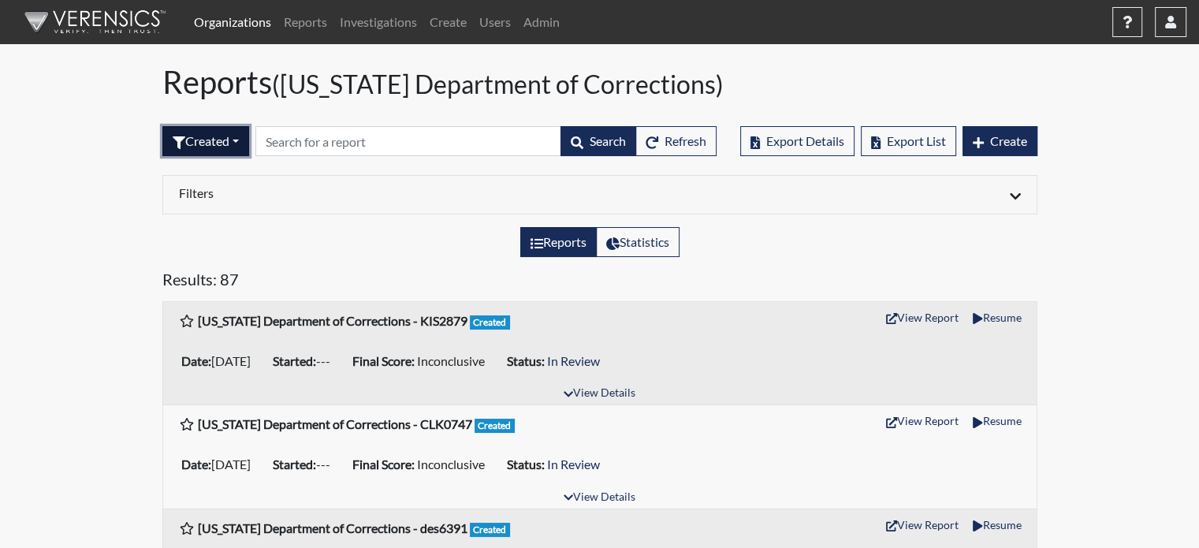
click at [214, 132] on button "Created" at bounding box center [205, 141] width 87 height 30
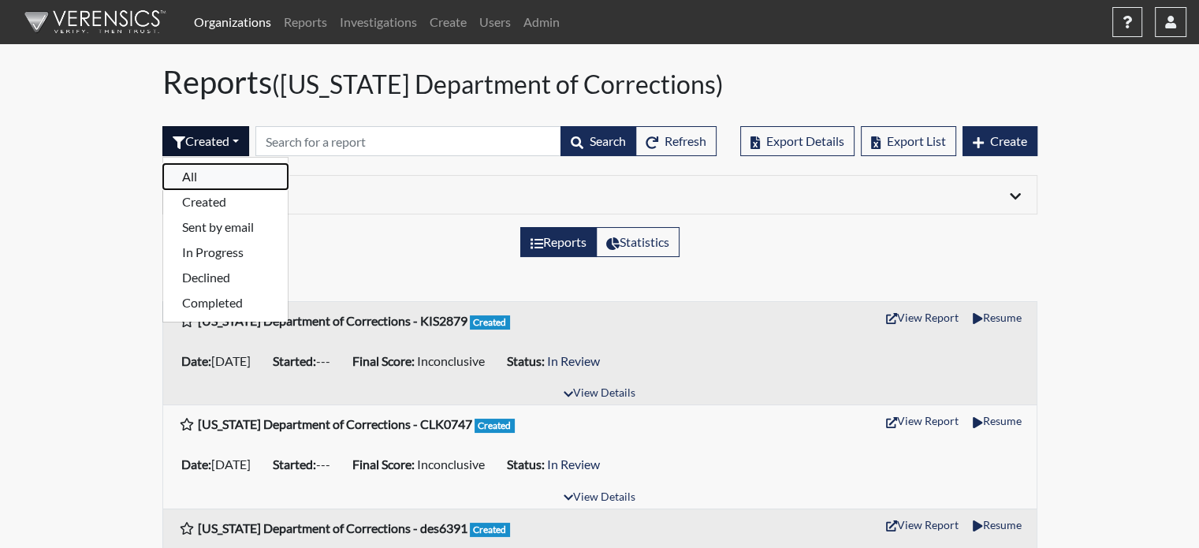
click at [214, 181] on button "All" at bounding box center [225, 176] width 125 height 25
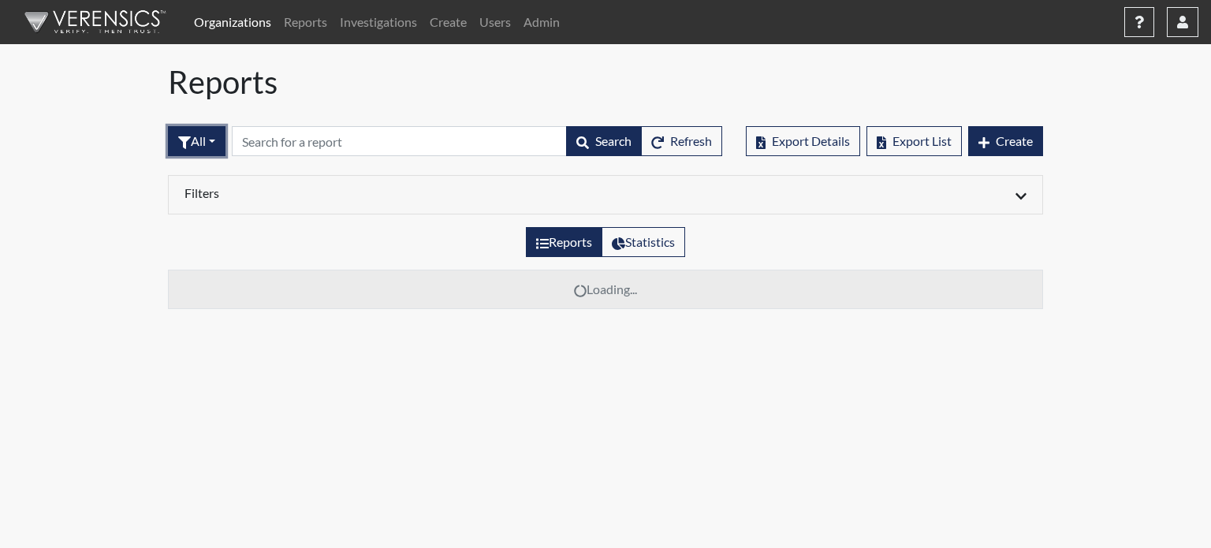
click at [210, 138] on button "All" at bounding box center [197, 141] width 58 height 30
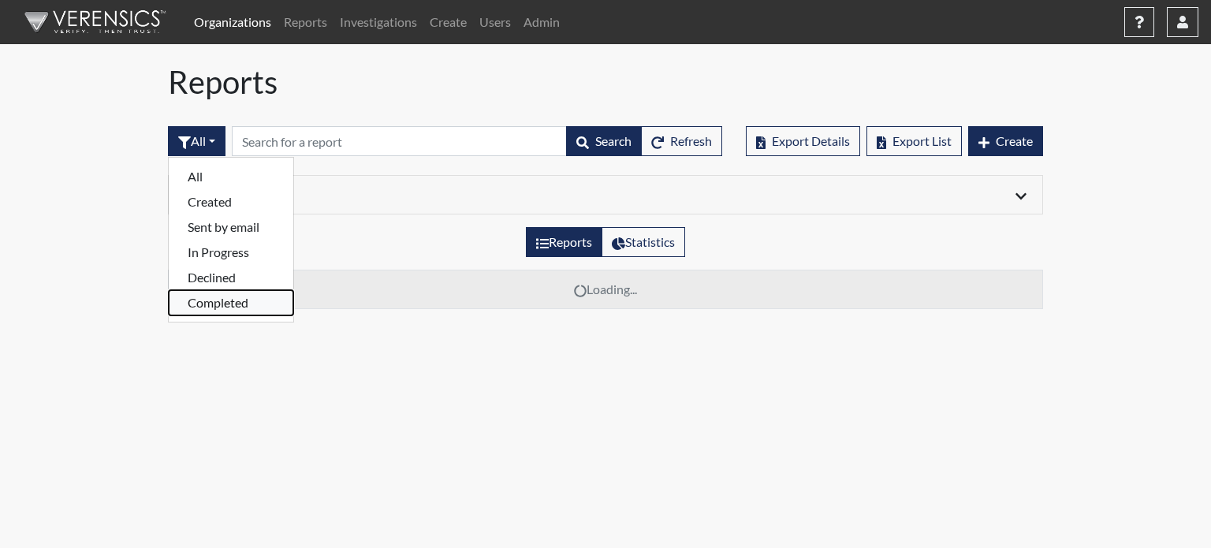
click at [218, 305] on button "Completed" at bounding box center [231, 302] width 125 height 25
